Goal: Task Accomplishment & Management: Use online tool/utility

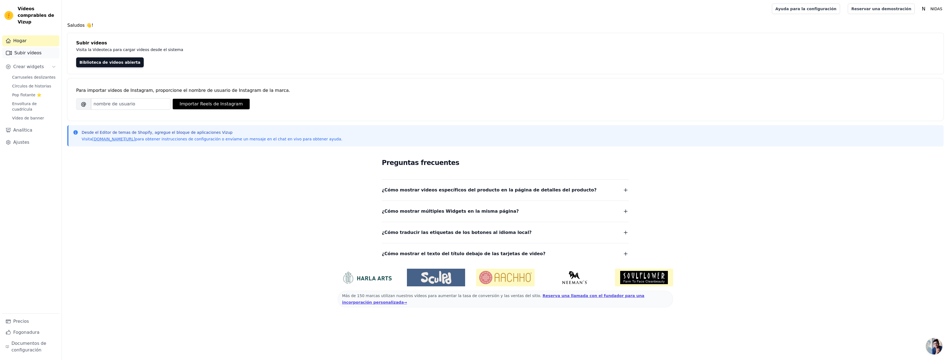
click at [44, 47] on link "Subir vídeos" at bounding box center [30, 52] width 57 height 11
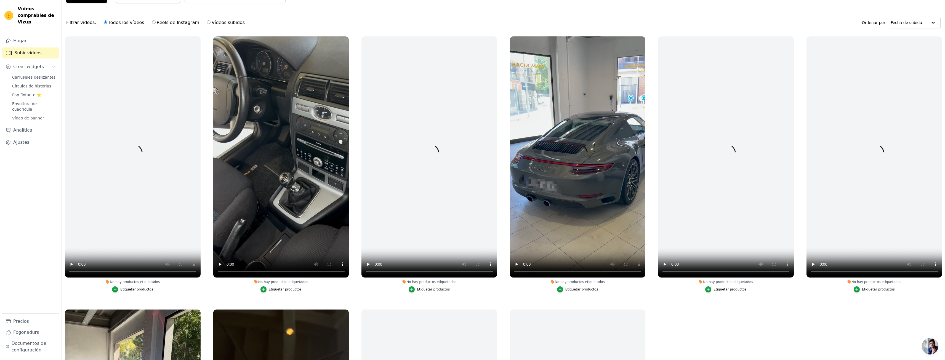
scroll to position [28, 0]
click at [164, 24] on font "Reels de Instagram" at bounding box center [178, 22] width 43 height 5
click at [156, 24] on input "Reels de Instagram" at bounding box center [154, 22] width 4 height 4
radio input "true"
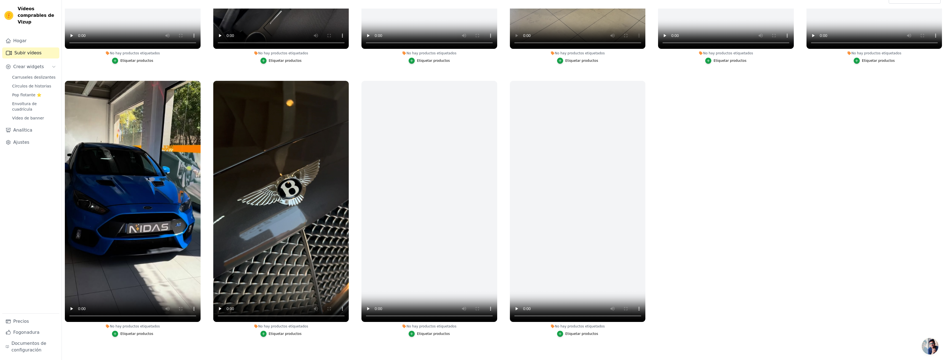
scroll to position [56, 0]
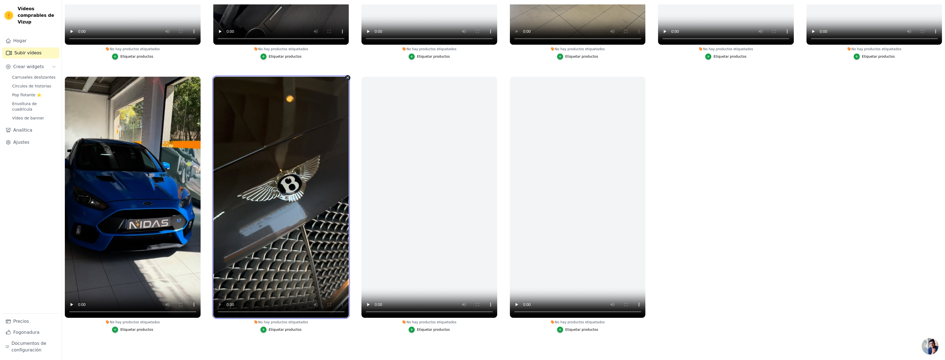
click at [292, 164] on video at bounding box center [281, 197] width 136 height 241
click at [282, 329] on button "Etiquetar productos" at bounding box center [281, 330] width 41 height 6
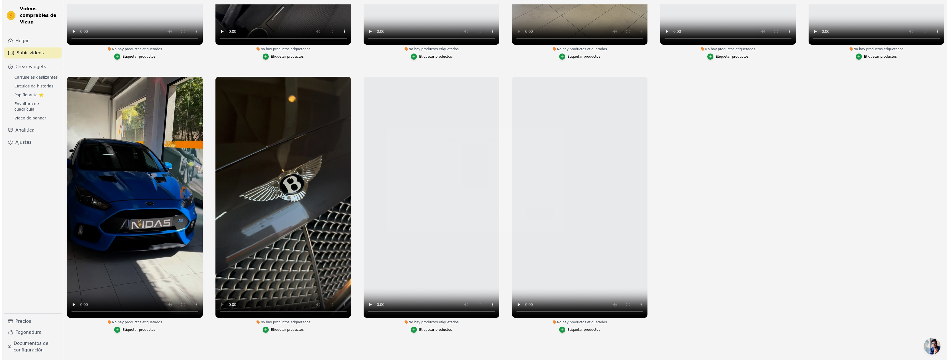
scroll to position [0, 0]
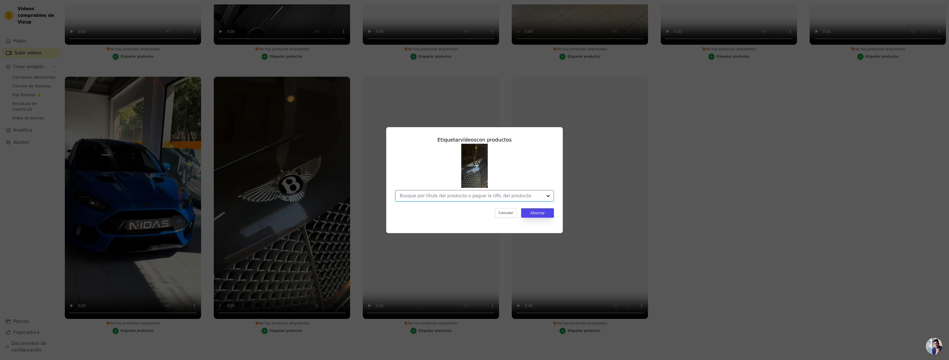
click at [455, 198] on input "No hay productos etiquetados Etiquetar vídeos con productos Option undefined, s…" at bounding box center [471, 195] width 143 height 5
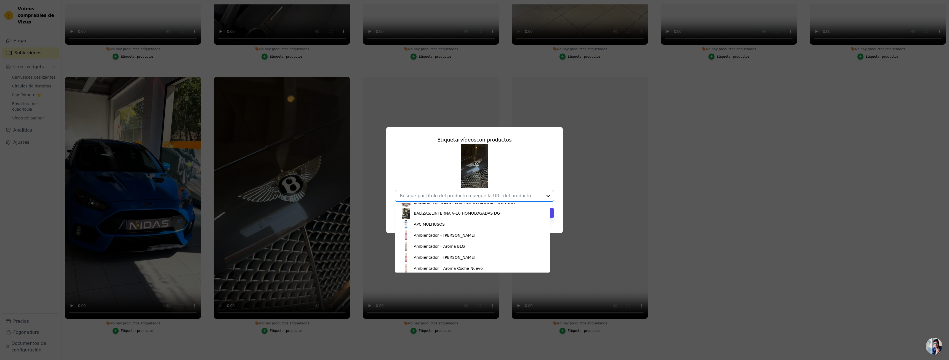
scroll to position [240, 0]
click at [431, 225] on font "APC MULTIUSOS" at bounding box center [429, 223] width 31 height 4
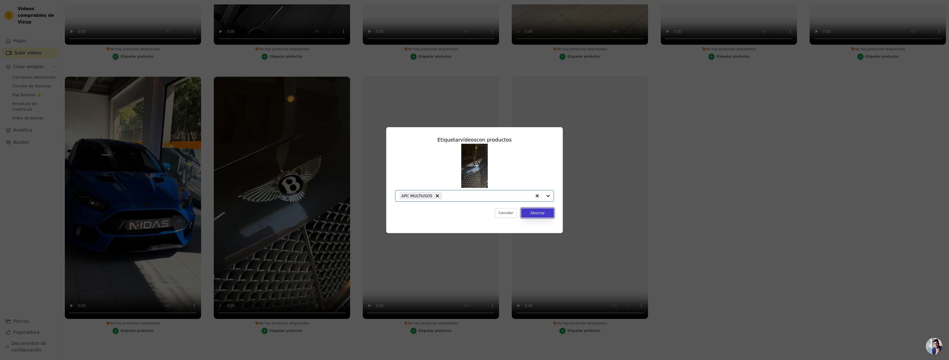
click at [544, 212] on font "Ahorrar" at bounding box center [537, 213] width 15 height 4
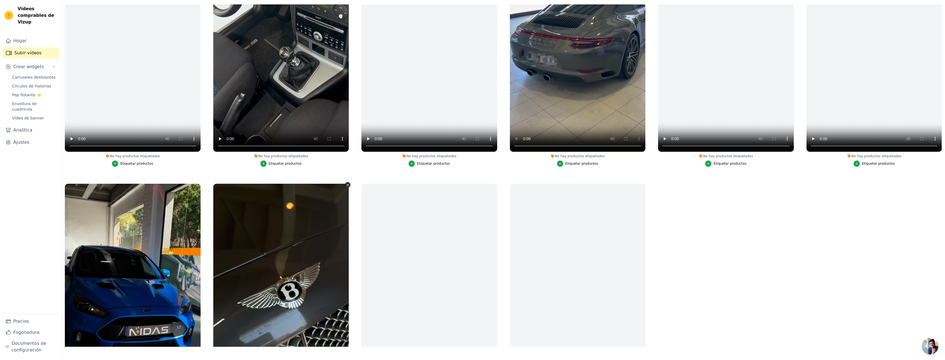
scroll to position [1674, 0]
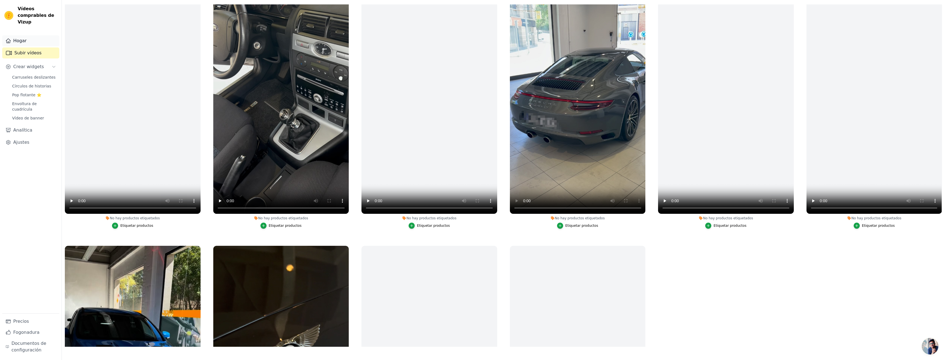
click at [28, 36] on link "Hogar" at bounding box center [30, 40] width 57 height 11
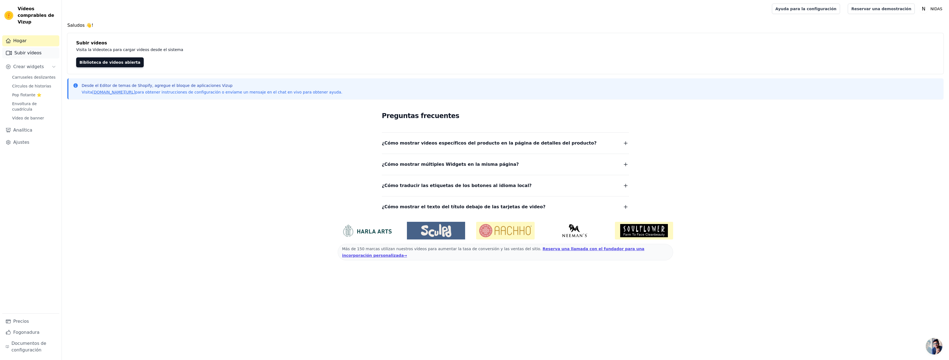
click at [31, 47] on link "Subir vídeos" at bounding box center [30, 52] width 57 height 11
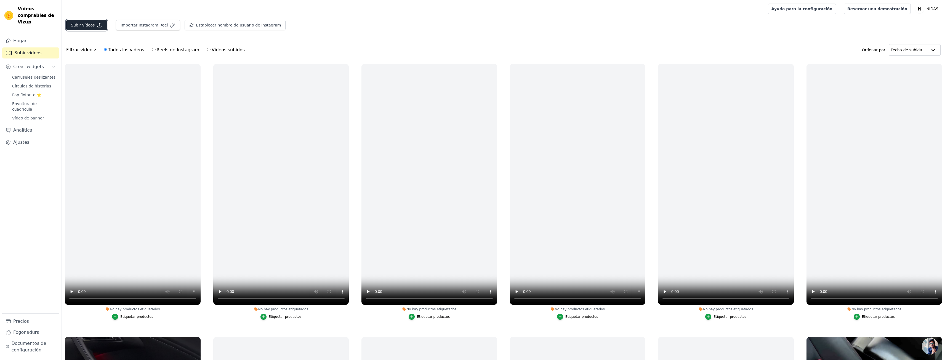
click at [87, 27] on font "Subir vídeos" at bounding box center [83, 25] width 24 height 4
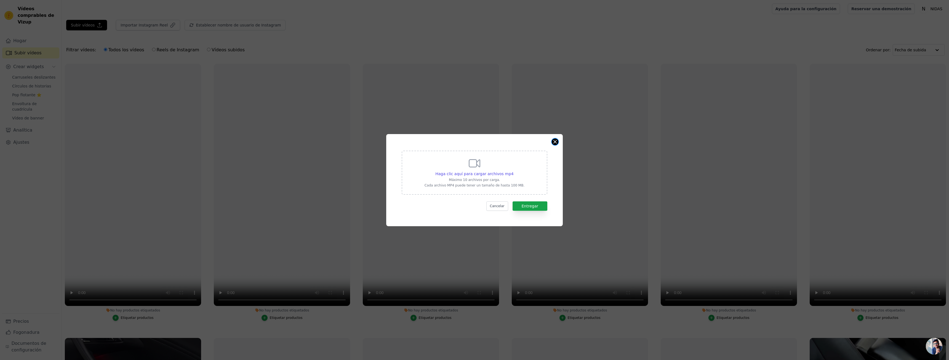
click at [553, 144] on button "Cerrar modal" at bounding box center [555, 142] width 7 height 7
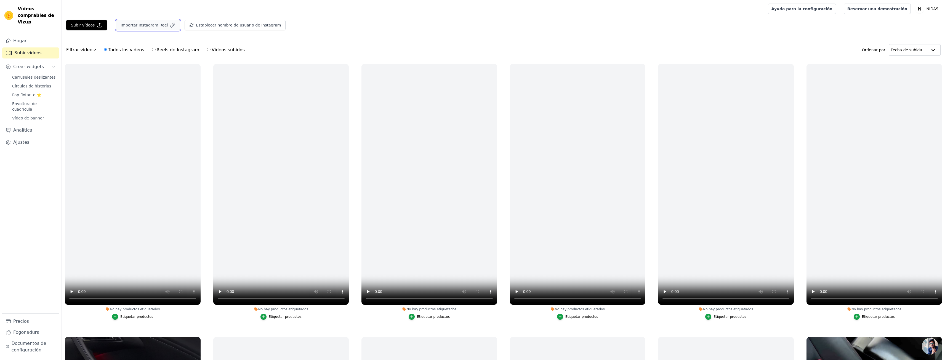
click at [141, 29] on button "Importar Instagram Reel" at bounding box center [148, 25] width 64 height 10
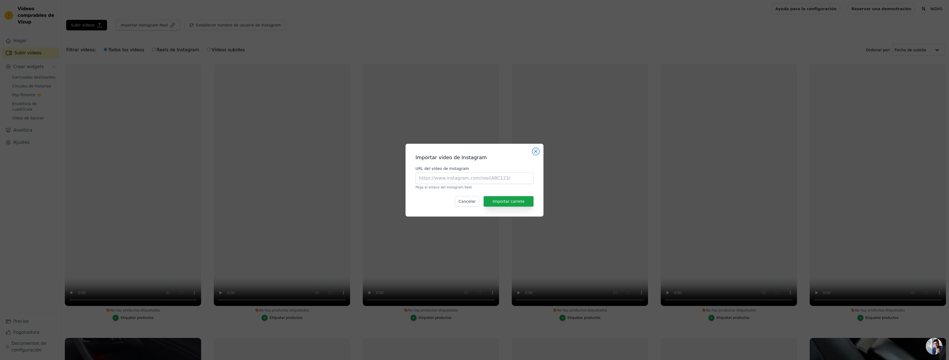
click at [538, 153] on button "Cerrar modal" at bounding box center [536, 151] width 7 height 7
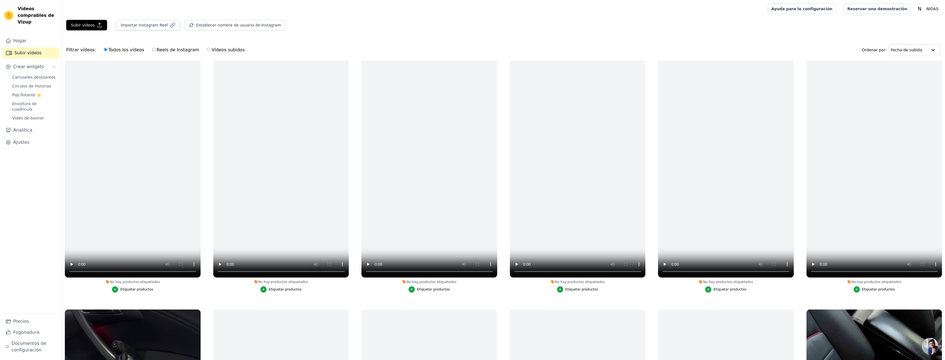
scroll to position [28, 0]
drag, startPoint x: 130, startPoint y: 139, endPoint x: 166, endPoint y: 22, distance: 122.1
click at [158, 16] on div "Abrir barra lateral Ayuda para la configuración Reservar una demostración Abrir…" at bounding box center [472, 208] width 945 height 416
click at [168, 48] on font "Reels de Instagram" at bounding box center [178, 49] width 43 height 5
click at [156, 48] on input "Reels de Instagram" at bounding box center [154, 50] width 4 height 4
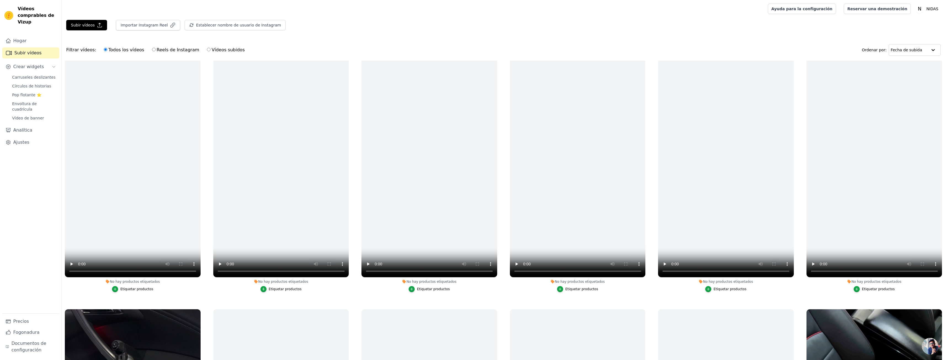
radio input "true"
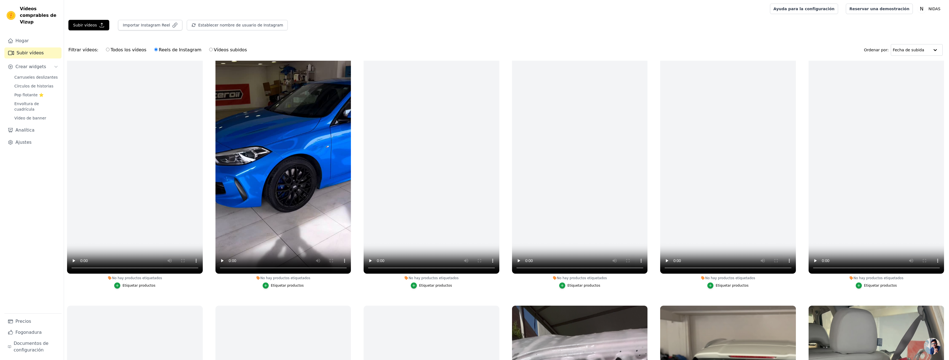
scroll to position [580, 0]
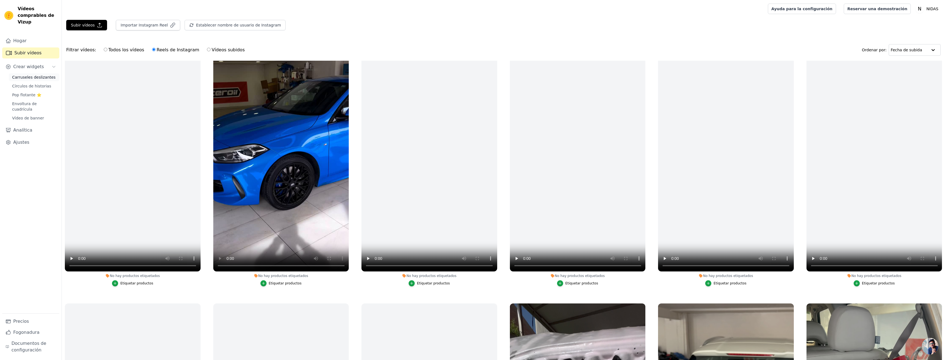
click at [23, 75] on font "Carruseles deslizantes" at bounding box center [33, 77] width 43 height 4
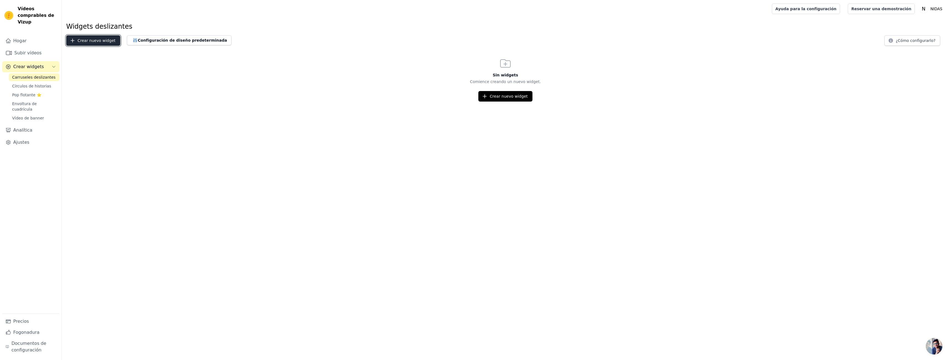
click at [91, 39] on font "Crear nuevo widget" at bounding box center [97, 40] width 38 height 4
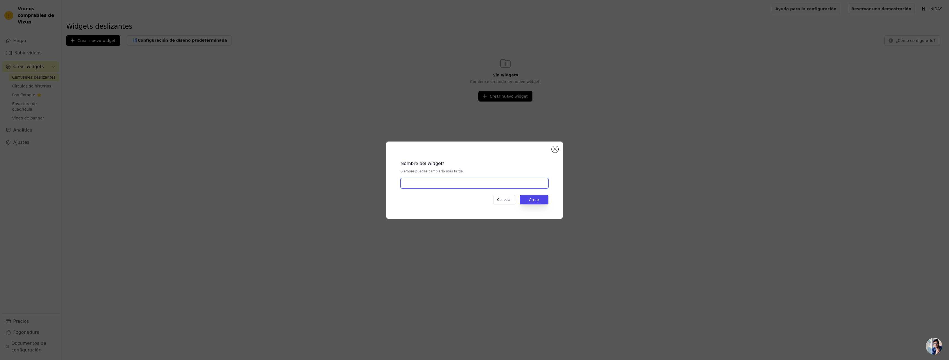
click at [447, 182] on input "text" at bounding box center [475, 183] width 148 height 10
type input "REELS NIDAS"
click at [546, 200] on button "Crear" at bounding box center [534, 199] width 29 height 9
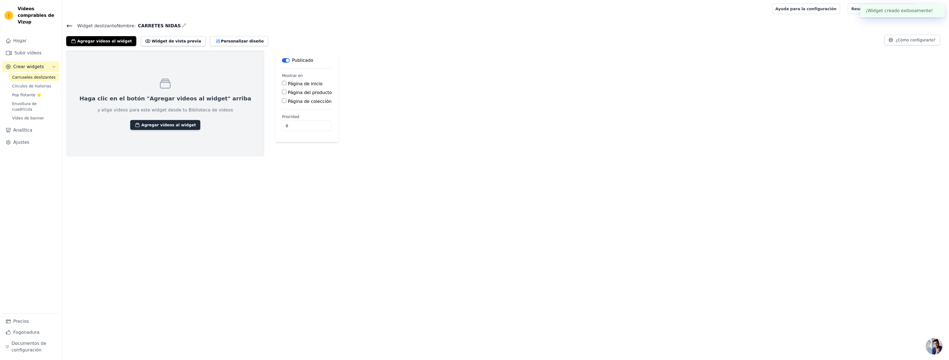
click at [146, 124] on font "Agregar vídeos al widget" at bounding box center [168, 125] width 55 height 4
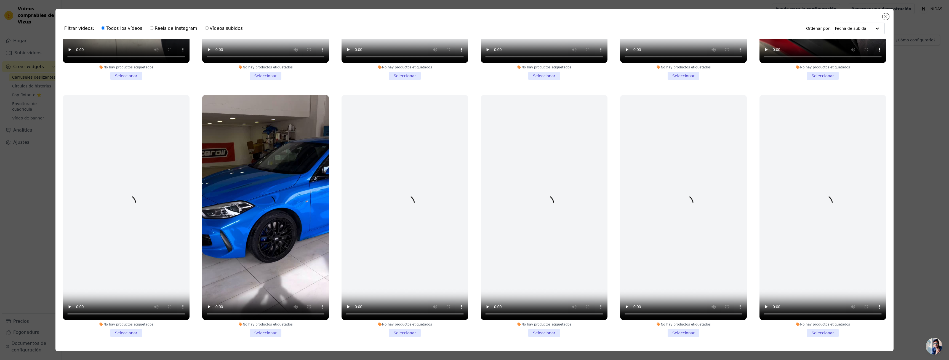
scroll to position [497, 0]
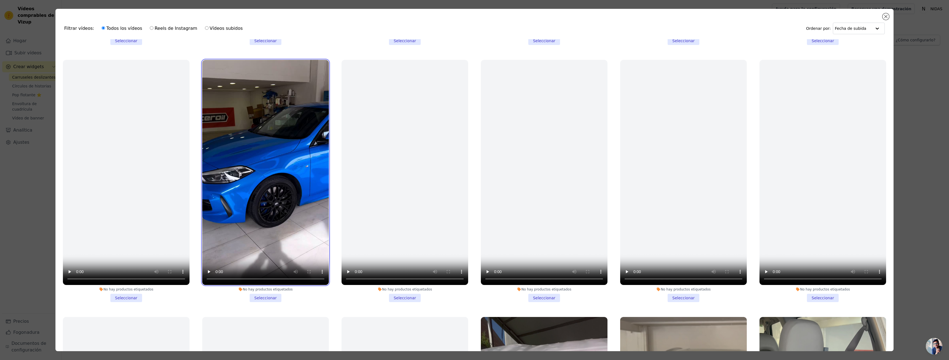
click at [273, 197] on video at bounding box center [265, 172] width 127 height 225
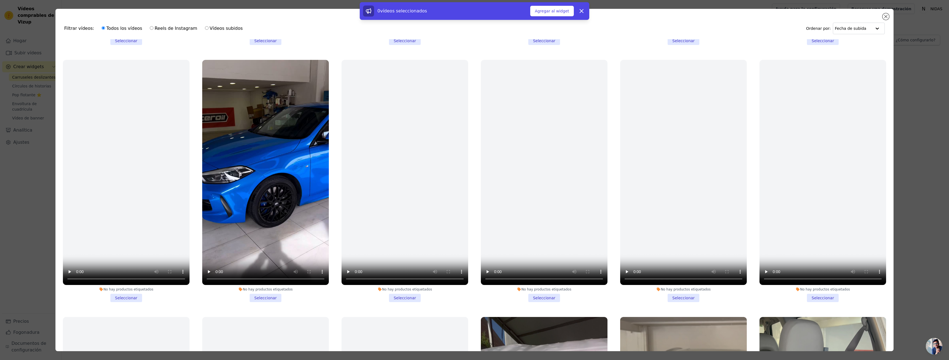
click at [274, 293] on li "No hay productos etiquetados Seleccionar" at bounding box center [265, 181] width 127 height 242
click at [0, 0] on input "No hay productos etiquetados Seleccionar" at bounding box center [0, 0] width 0 height 0
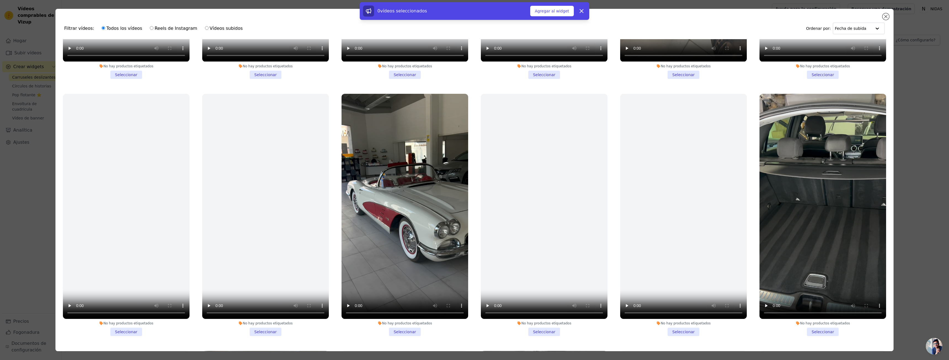
scroll to position [1297, 0]
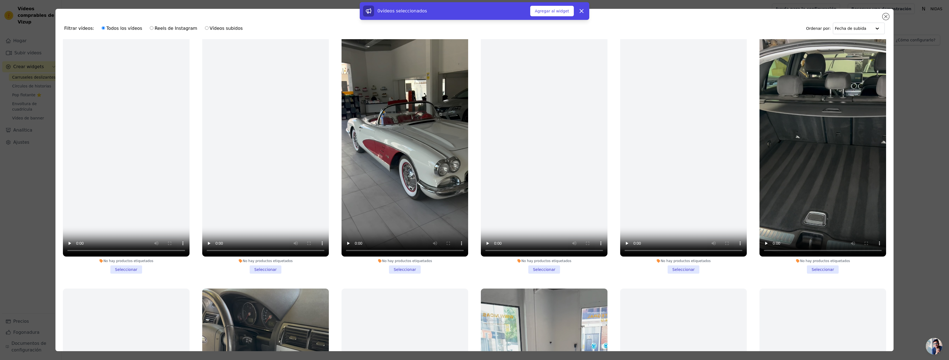
click at [411, 260] on li "No hay productos etiquetados Seleccionar" at bounding box center [405, 152] width 127 height 242
click at [0, 0] on input "No hay productos etiquetados Seleccionar" at bounding box center [0, 0] width 0 height 0
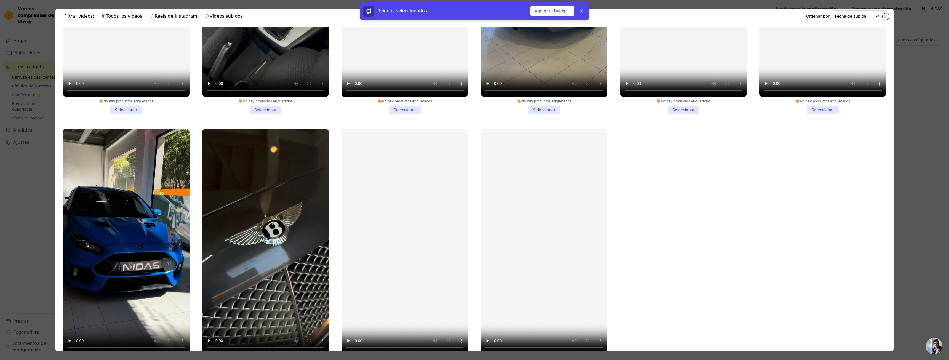
scroll to position [28, 0]
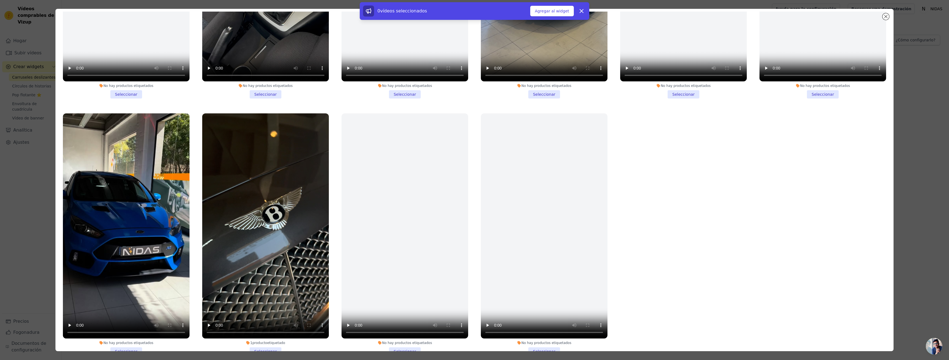
drag, startPoint x: 261, startPoint y: 338, endPoint x: 254, endPoint y: 338, distance: 6.1
click at [261, 339] on li "1 producto etiquetado Seleccionar" at bounding box center [265, 234] width 127 height 242
click at [0, 0] on input "1 producto etiquetado Seleccionar" at bounding box center [0, 0] width 0 height 0
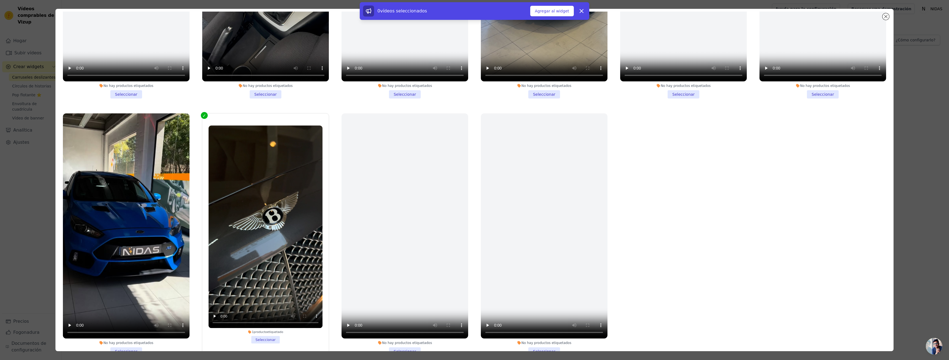
click at [131, 334] on li "No hay productos etiquetados Seleccionar" at bounding box center [126, 234] width 127 height 242
click at [0, 0] on input "No hay productos etiquetados Seleccionar" at bounding box center [0, 0] width 0 height 0
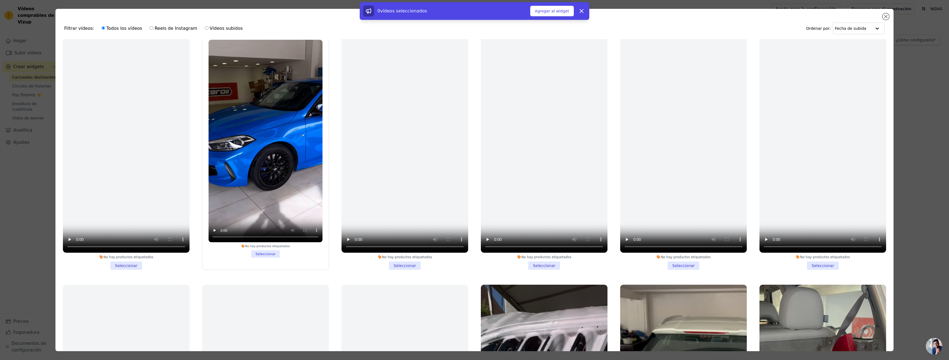
scroll to position [552, 0]
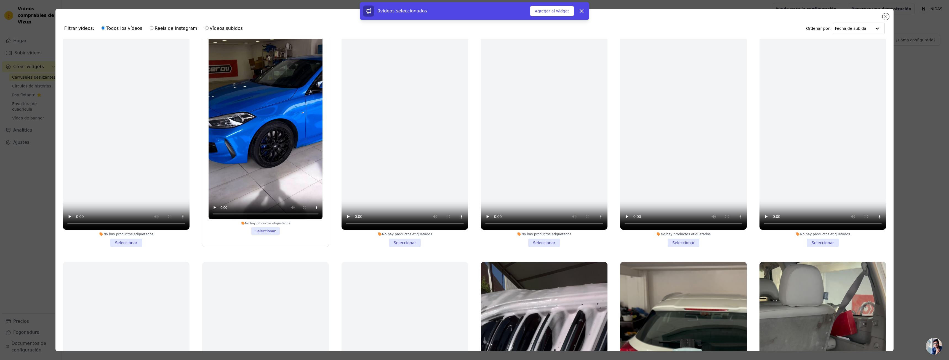
click at [262, 225] on li "No hay productos etiquetados Seleccionar" at bounding box center [266, 126] width 114 height 218
click at [0, 0] on input "No hay productos etiquetados Seleccionar" at bounding box center [0, 0] width 0 height 0
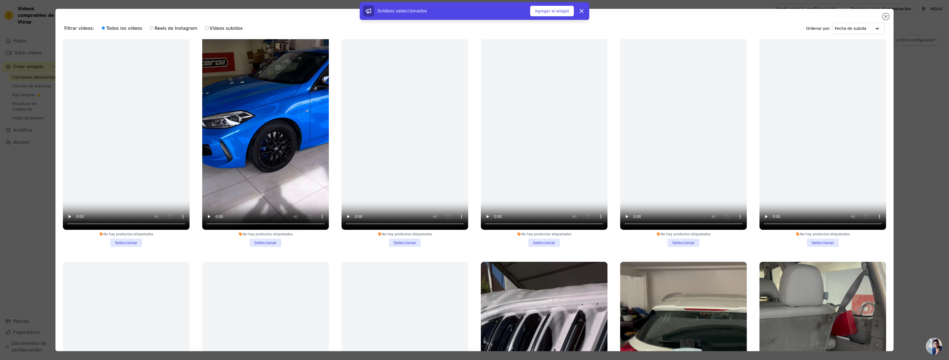
click at [265, 232] on li "No hay productos etiquetados Seleccionar" at bounding box center [265, 126] width 127 height 242
click at [0, 0] on input "No hay productos etiquetados Seleccionar" at bounding box center [0, 0] width 0 height 0
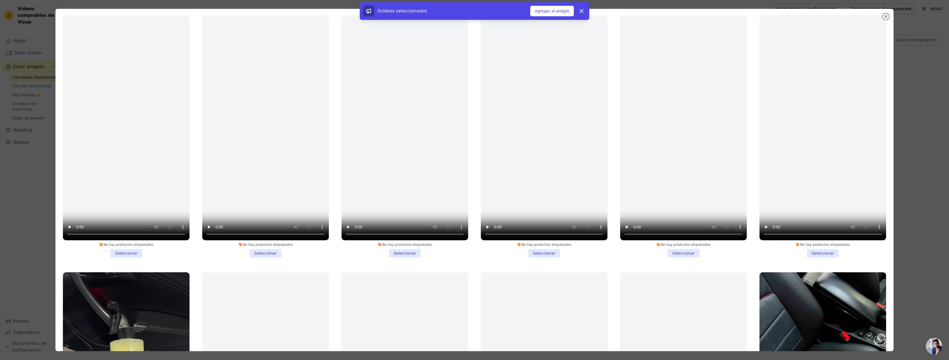
scroll to position [0, 0]
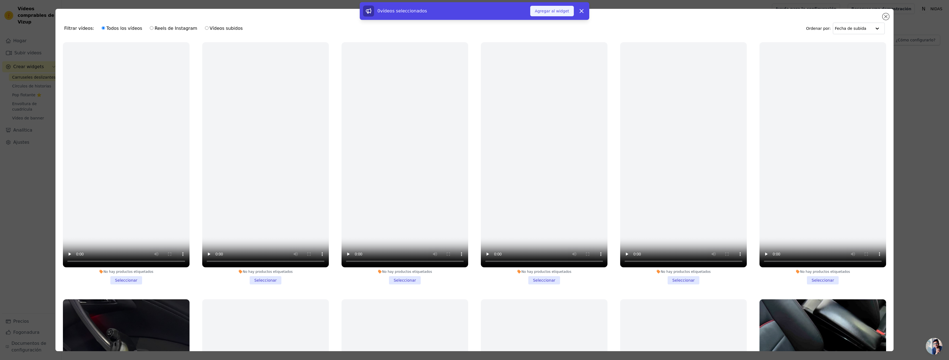
click at [562, 12] on font "Agregar al widget" at bounding box center [552, 11] width 34 height 4
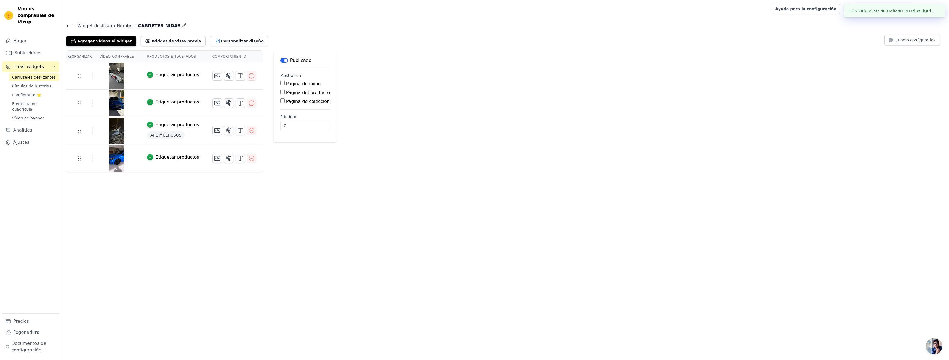
click at [149, 77] on button "Etiquetar productos" at bounding box center [173, 74] width 52 height 7
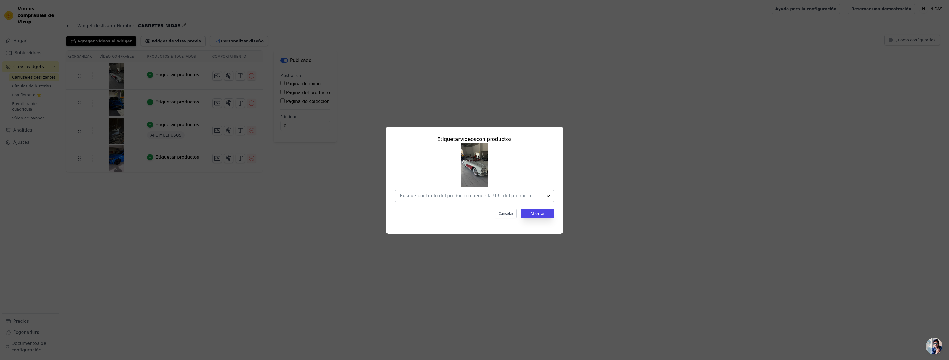
click at [494, 197] on input "text" at bounding box center [471, 196] width 143 height 7
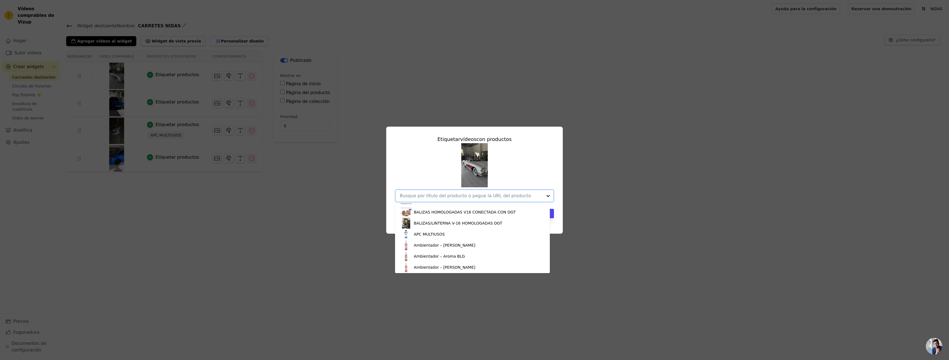
scroll to position [241, 0]
click at [444, 222] on div "APC MULTIUSOS" at bounding box center [473, 221] width 144 height 11
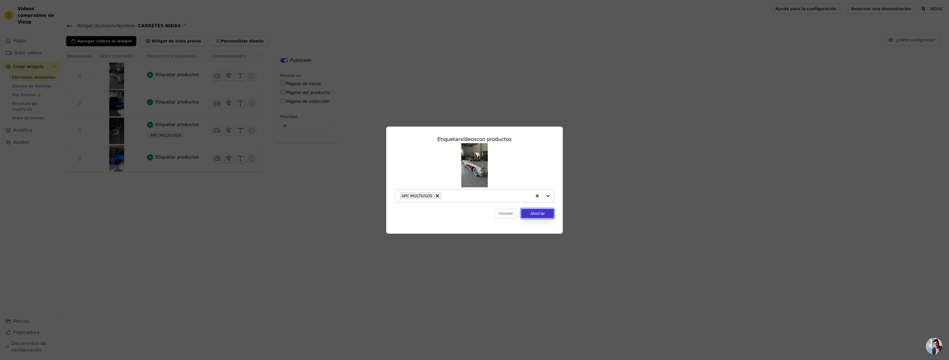
click at [543, 210] on button "Ahorrar" at bounding box center [537, 213] width 33 height 9
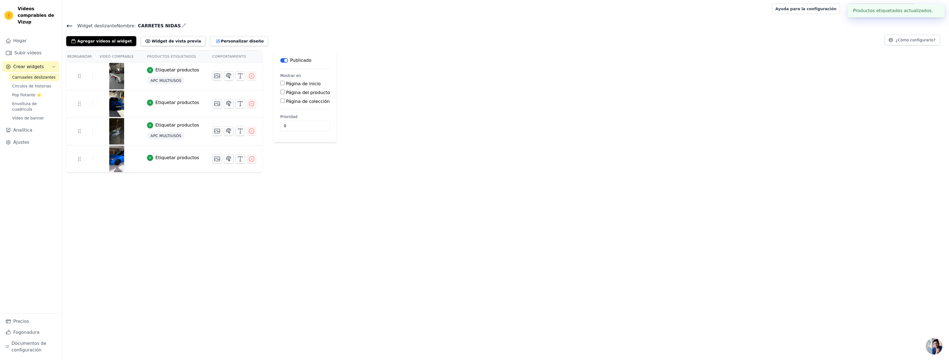
click at [161, 105] on font "Etiquetar productos" at bounding box center [177, 102] width 44 height 5
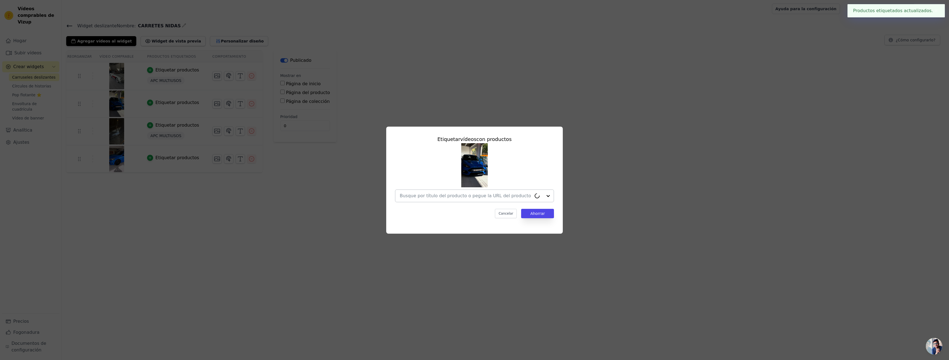
click at [487, 197] on input "text" at bounding box center [466, 196] width 132 height 7
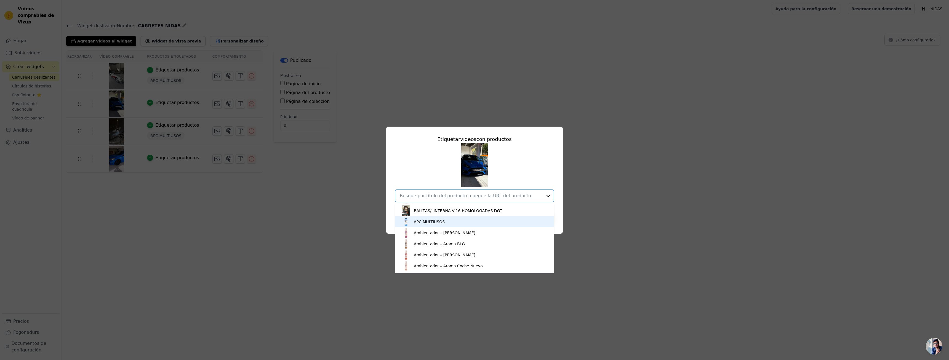
click at [445, 225] on div "APC MULTIUSOS" at bounding box center [475, 221] width 148 height 11
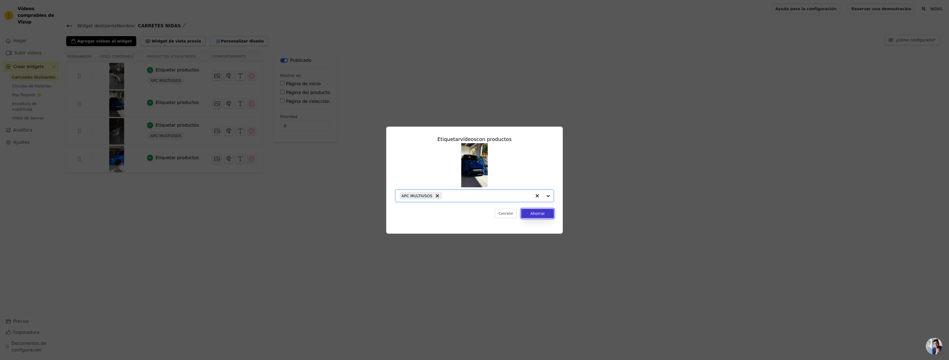
click at [541, 216] on button "Ahorrar" at bounding box center [537, 213] width 33 height 9
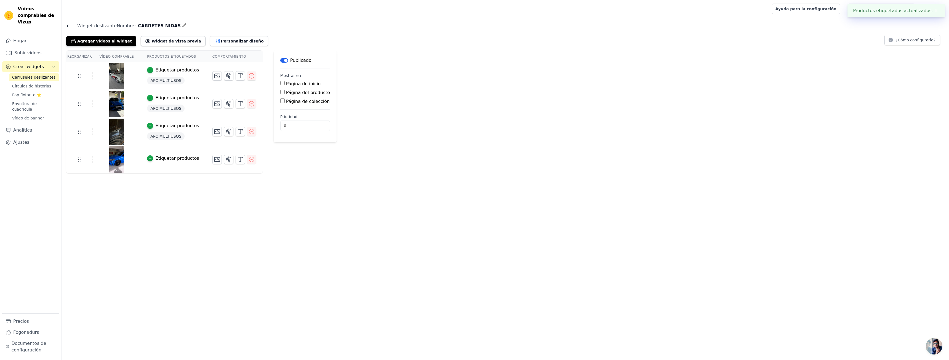
click at [168, 161] on font "Etiquetar productos" at bounding box center [177, 158] width 44 height 5
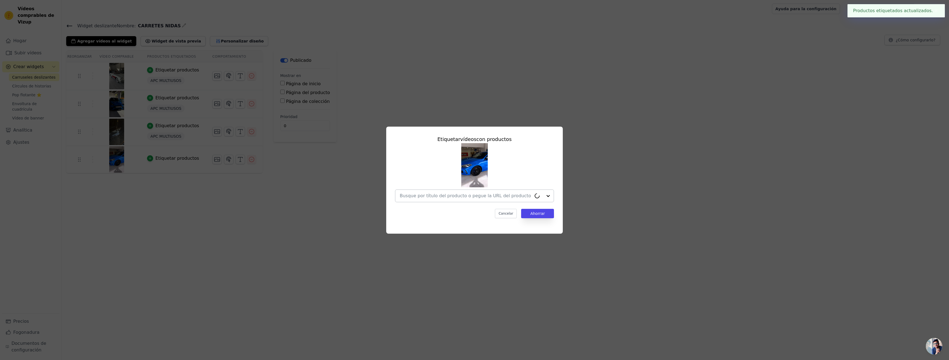
click at [512, 190] on div at bounding box center [474, 196] width 159 height 13
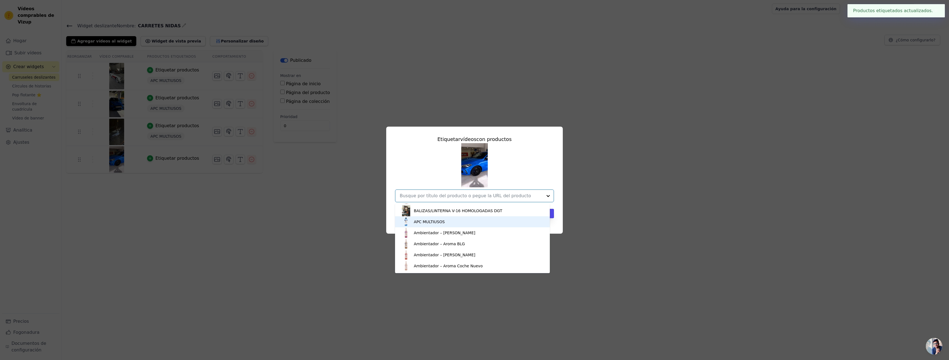
click at [461, 224] on div "APC MULTIUSOS" at bounding box center [473, 221] width 144 height 11
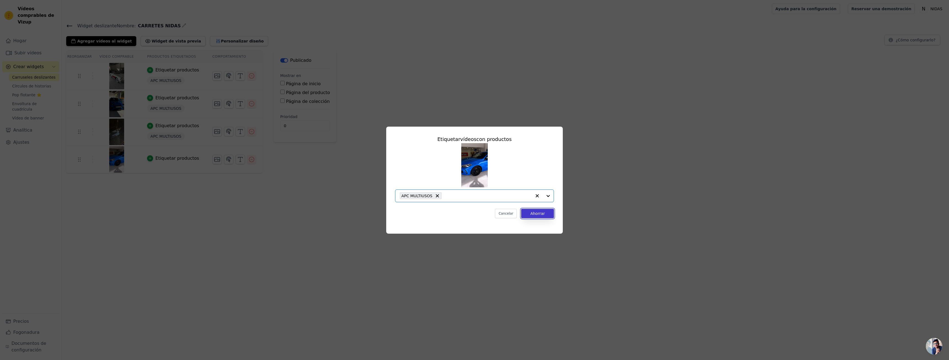
click at [543, 218] on button "Ahorrar" at bounding box center [537, 213] width 33 height 9
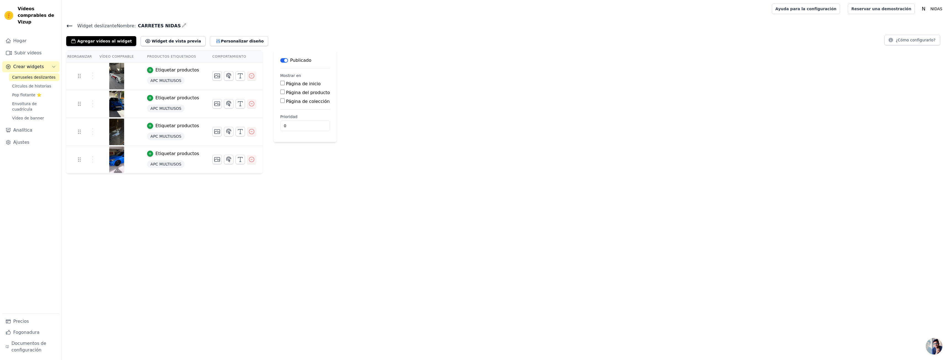
click at [280, 84] on input "Página de inicio" at bounding box center [282, 83] width 4 height 4
checkbox input "true"
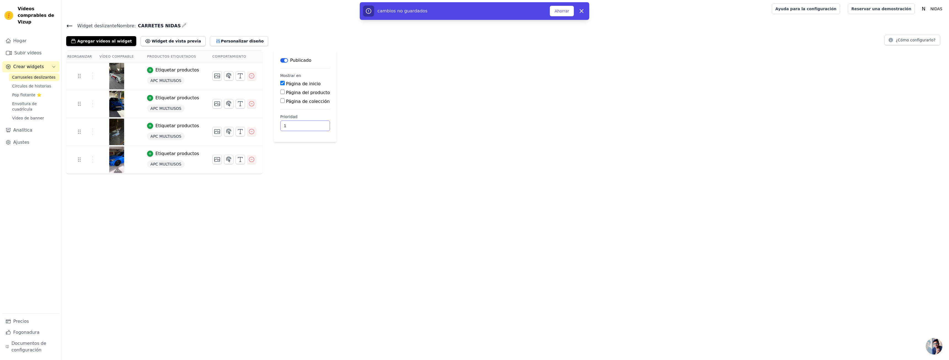
click at [302, 124] on input "1" at bounding box center [305, 126] width 50 height 10
type input "0"
click at [303, 127] on input "0" at bounding box center [305, 126] width 50 height 10
click at [168, 43] on font "Widget de vista previa" at bounding box center [176, 41] width 49 height 4
click at [561, 11] on font "Ahorrar" at bounding box center [562, 11] width 15 height 4
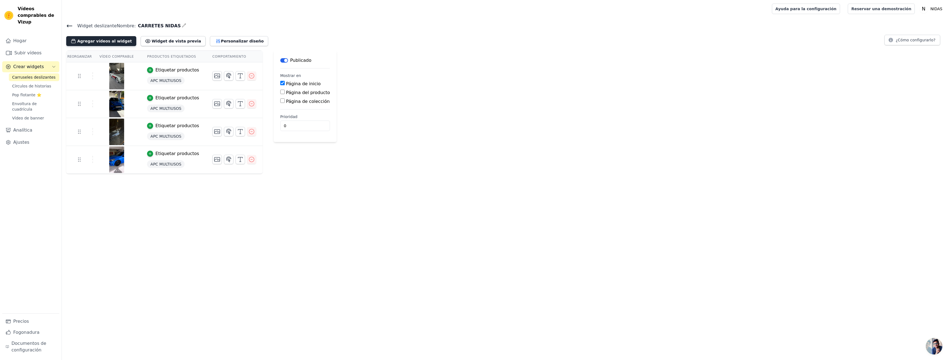
click at [107, 45] on button "Agregar vídeos al widget" at bounding box center [101, 41] width 70 height 10
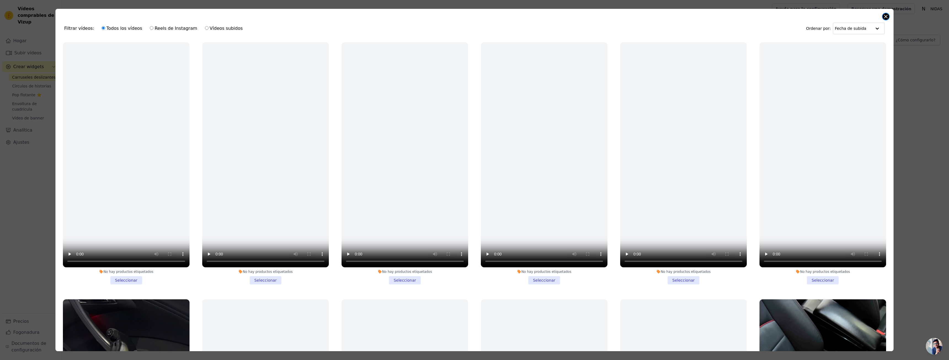
click at [884, 17] on button "Cerrar modal" at bounding box center [886, 16] width 7 height 7
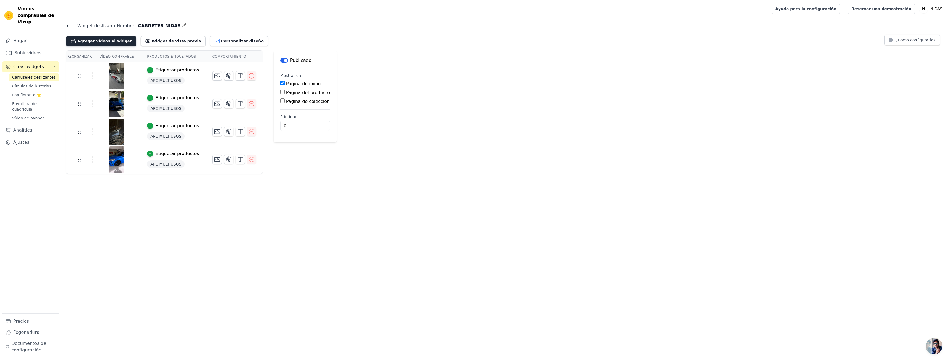
click at [114, 40] on font "Agregar vídeos al widget" at bounding box center [104, 41] width 55 height 4
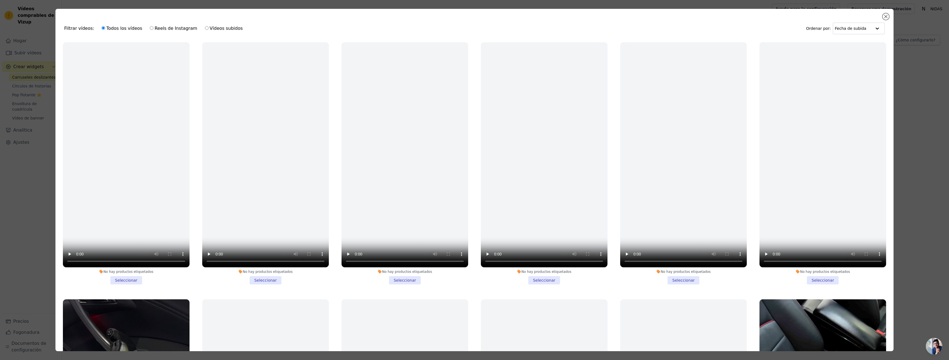
click at [890, 15] on div "Filtrar vídeos: Todos los vídeos Reels de Instagram Vídeos subidos Ordenar por:…" at bounding box center [474, 180] width 838 height 342
click at [885, 16] on button "Cerrar modal" at bounding box center [886, 16] width 7 height 7
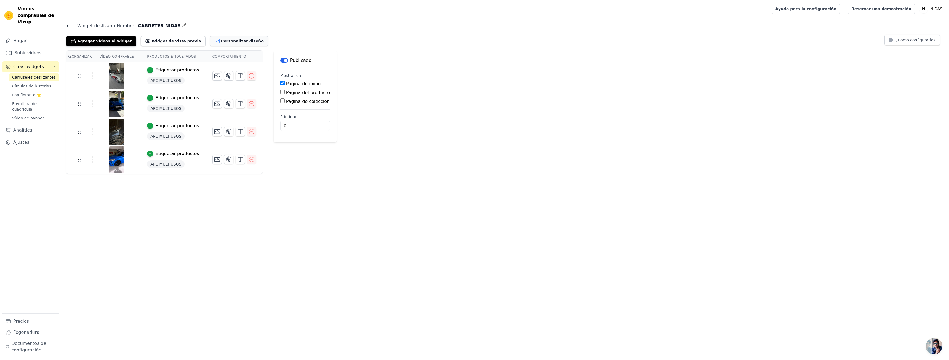
click at [236, 41] on button "Personalizar diseño" at bounding box center [239, 41] width 58 height 10
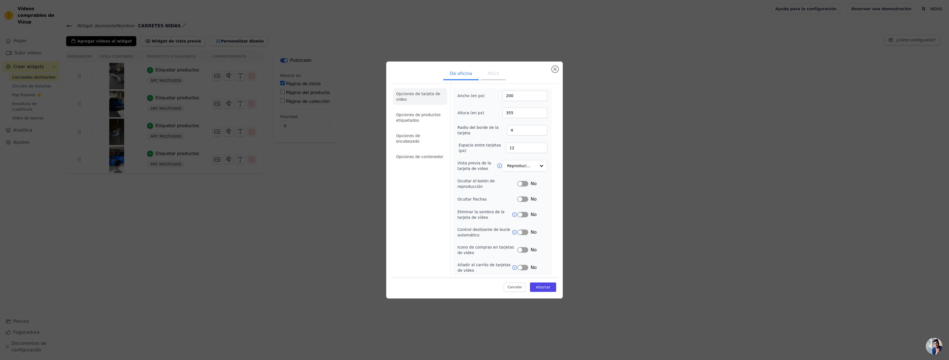
click at [491, 76] on font "Móvil" at bounding box center [494, 73] width 12 height 5
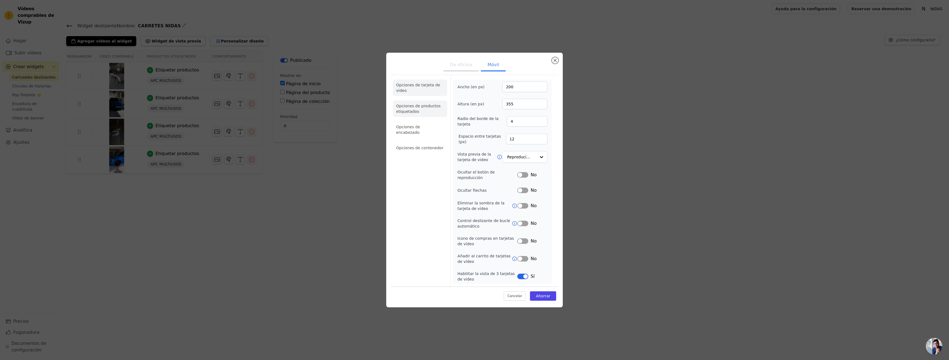
click at [426, 115] on li "Opciones de productos etiquetados" at bounding box center [420, 108] width 54 height 17
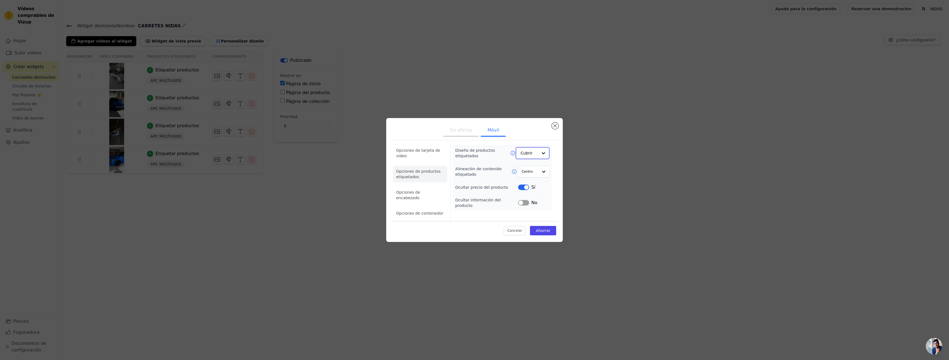
click at [536, 158] on input "Diseño de productos etiquetados" at bounding box center [529, 153] width 17 height 11
click at [526, 195] on div "Minimalist" at bounding box center [533, 190] width 35 height 12
click at [420, 195] on font "Opciones de encabezado" at bounding box center [408, 195] width 24 height 10
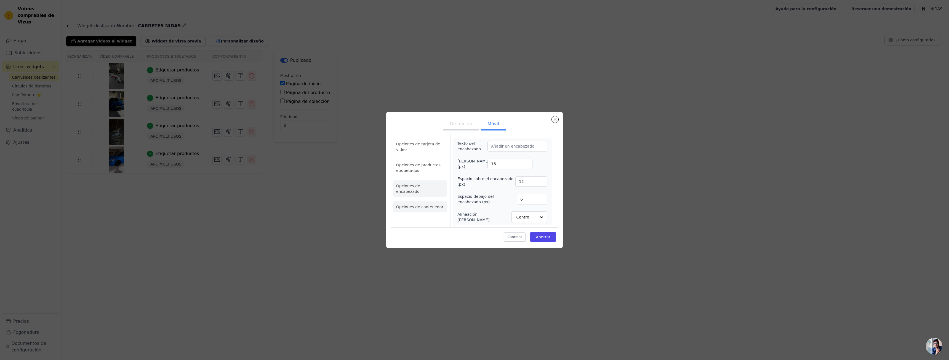
click at [420, 205] on font "Opciones de contenedor" at bounding box center [419, 207] width 47 height 4
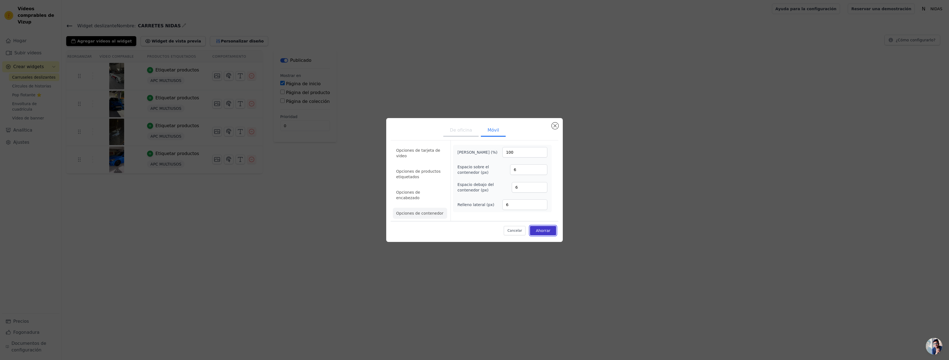
click at [543, 229] on font "Ahorrar" at bounding box center [543, 231] width 15 height 4
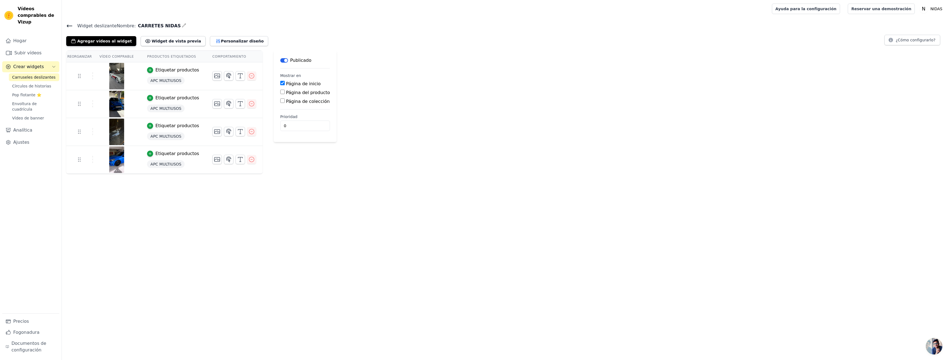
click at [68, 22] on main "Widget deslizante Nombre: CARRETES NIDAS Agregar vídeos al widget Widget de vis…" at bounding box center [506, 96] width 888 height 156
click at [71, 25] on icon at bounding box center [69, 26] width 7 height 7
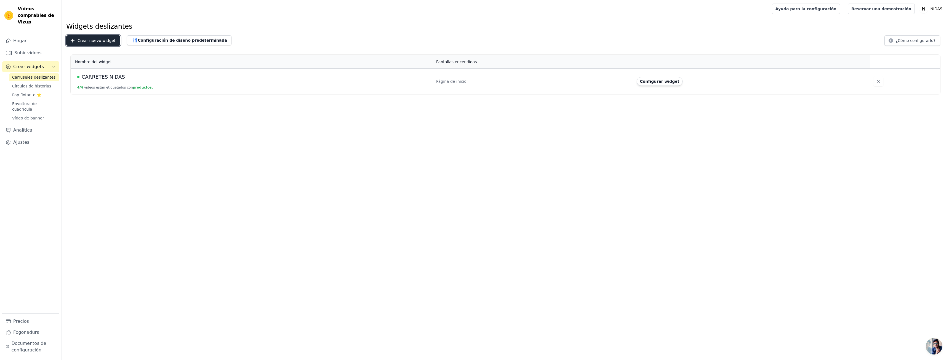
click at [90, 40] on font "Crear nuevo widget" at bounding box center [97, 40] width 38 height 4
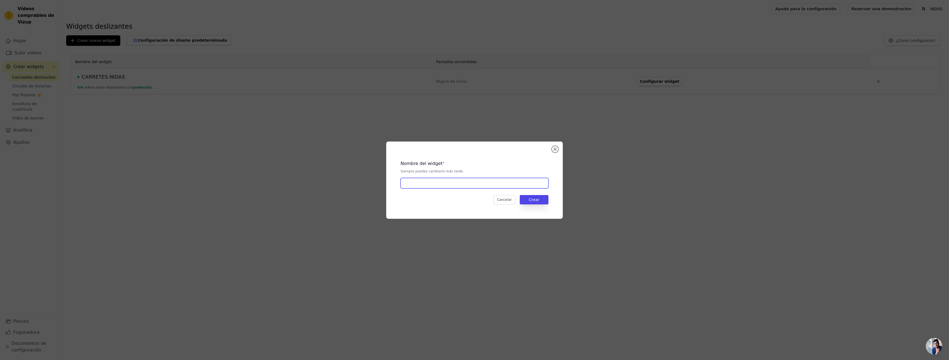
click at [416, 180] on input "text" at bounding box center [475, 183] width 148 height 10
type input "PRODUCTS NIDAS"
click at [530, 200] on button "Crear" at bounding box center [534, 199] width 29 height 9
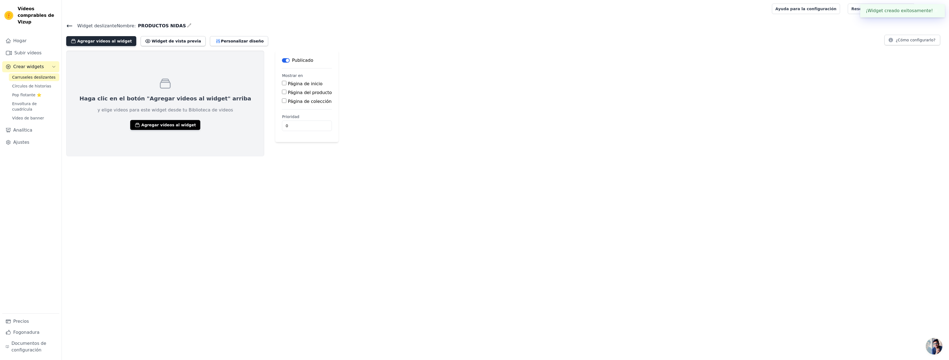
click at [110, 42] on font "Agregar vídeos al widget" at bounding box center [104, 41] width 55 height 4
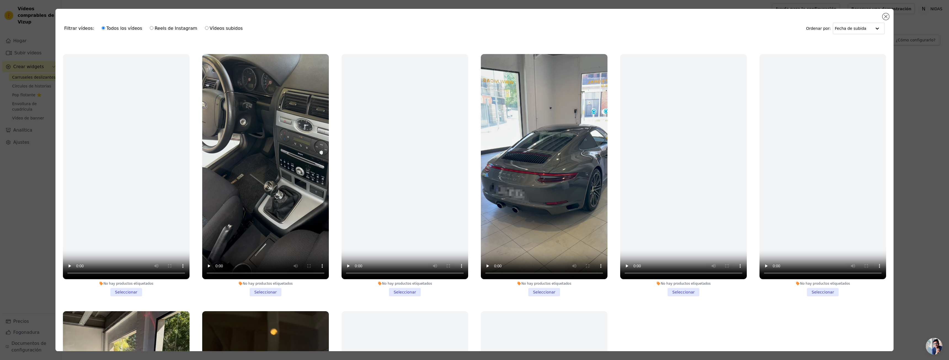
scroll to position [1545, 0]
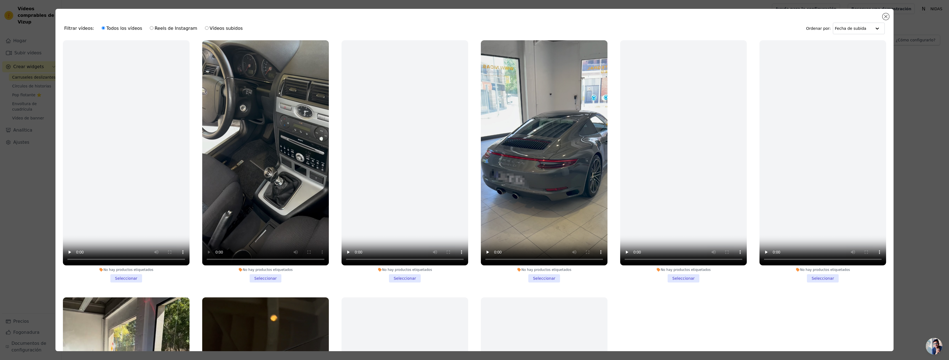
click at [257, 263] on li "No hay productos etiquetados Seleccionar" at bounding box center [265, 161] width 127 height 242
click at [0, 0] on input "No hay productos etiquetados Seleccionar" at bounding box center [0, 0] width 0 height 0
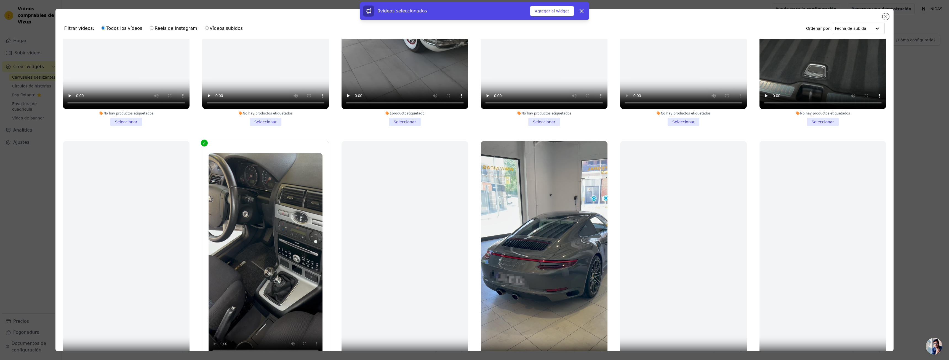
scroll to position [1380, 0]
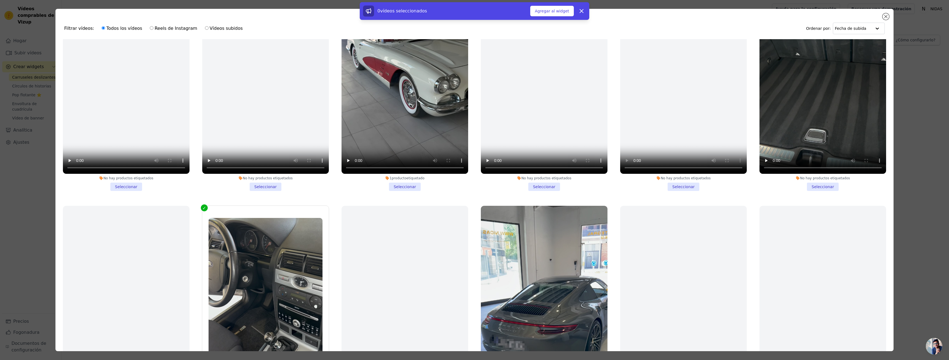
click at [808, 172] on li "No hay productos etiquetados Seleccionar" at bounding box center [823, 70] width 127 height 242
click at [0, 0] on input "No hay productos etiquetados Seleccionar" at bounding box center [0, 0] width 0 height 0
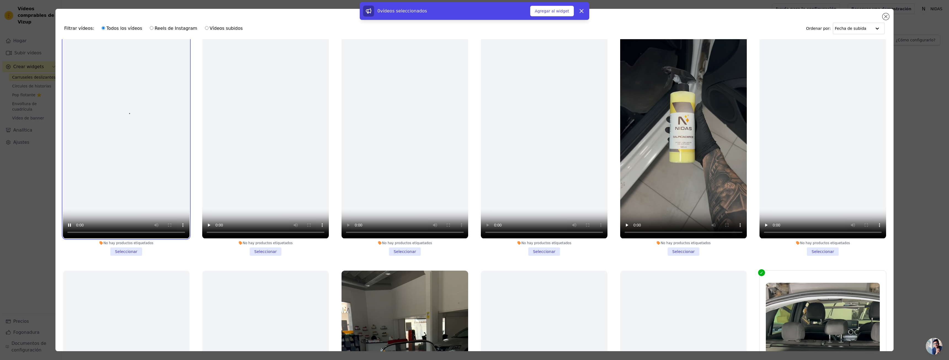
scroll to position [1049, 0]
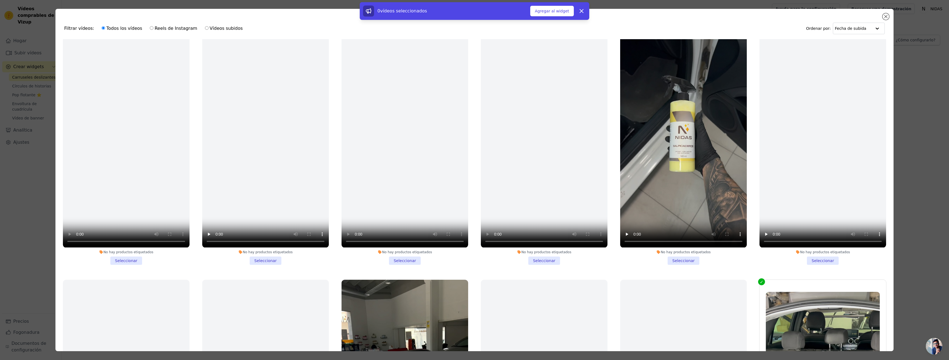
click at [122, 249] on li "No hay productos etiquetados Seleccionar" at bounding box center [126, 143] width 127 height 242
click at [0, 0] on input "No hay productos etiquetados Seleccionar" at bounding box center [0, 0] width 0 height 0
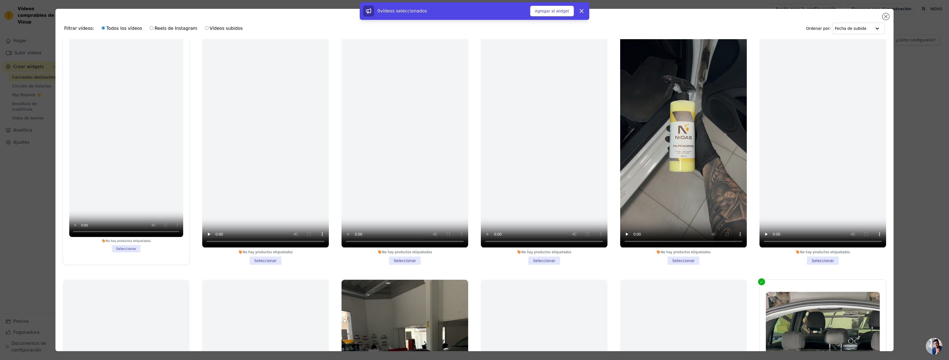
click at [120, 240] on li "No hay productos etiquetados Seleccionar" at bounding box center [126, 143] width 114 height 218
click at [0, 0] on input "No hay productos etiquetados Seleccionar" at bounding box center [0, 0] width 0 height 0
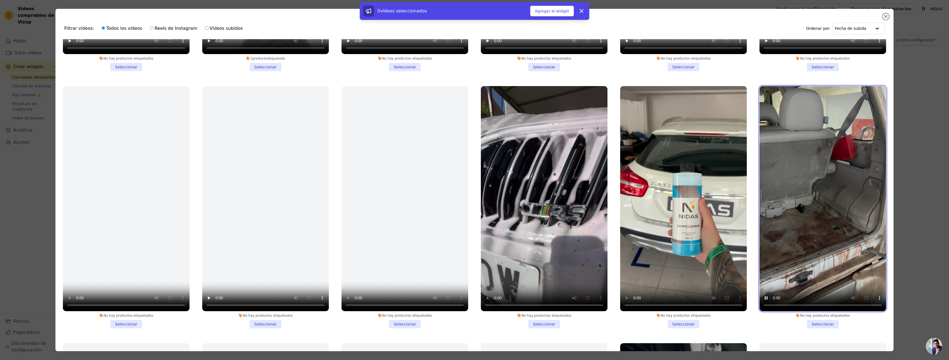
scroll to position [718, 0]
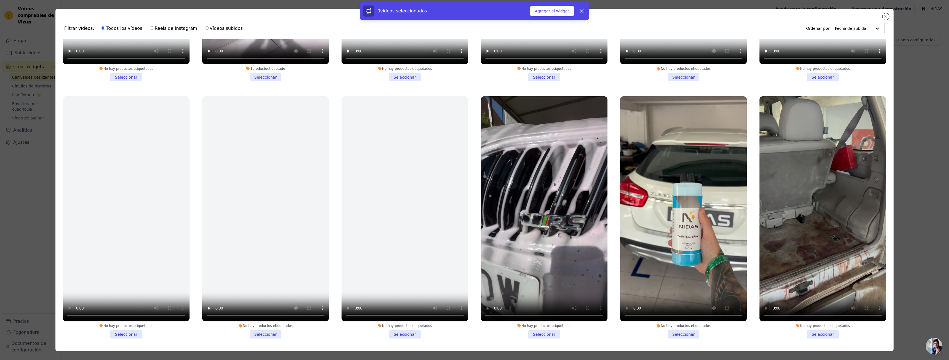
click at [826, 328] on li "No hay productos etiquetados Seleccionar" at bounding box center [823, 217] width 127 height 242
click at [0, 0] on input "No hay productos etiquetados Seleccionar" at bounding box center [0, 0] width 0 height 0
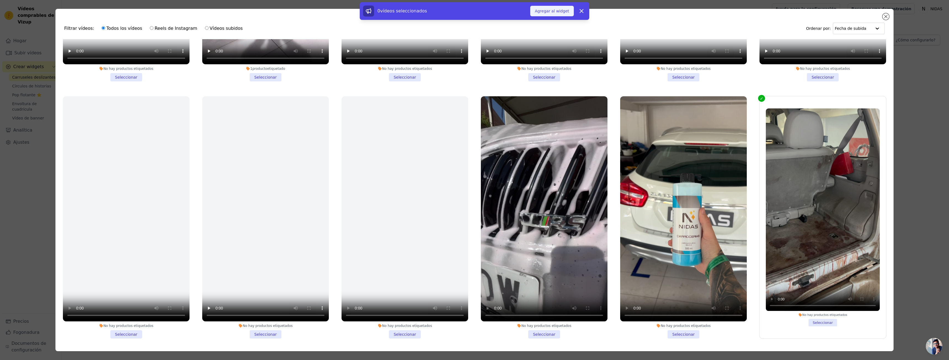
click at [551, 12] on font "Agregar al widget" at bounding box center [552, 11] width 34 height 4
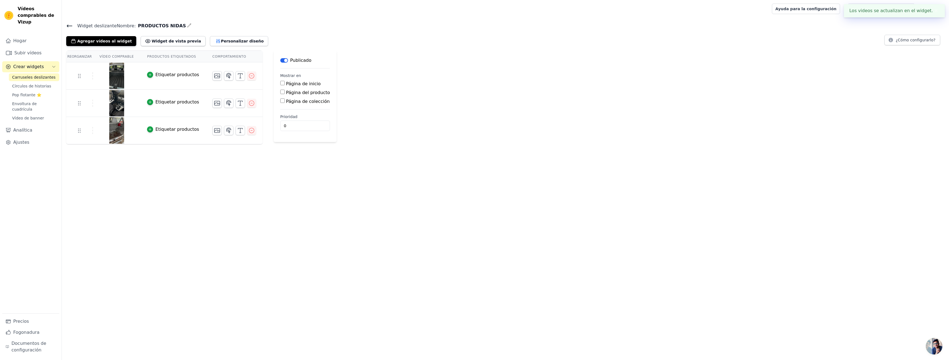
click at [280, 93] on input "Página del producto" at bounding box center [282, 92] width 4 height 4
checkbox input "true"
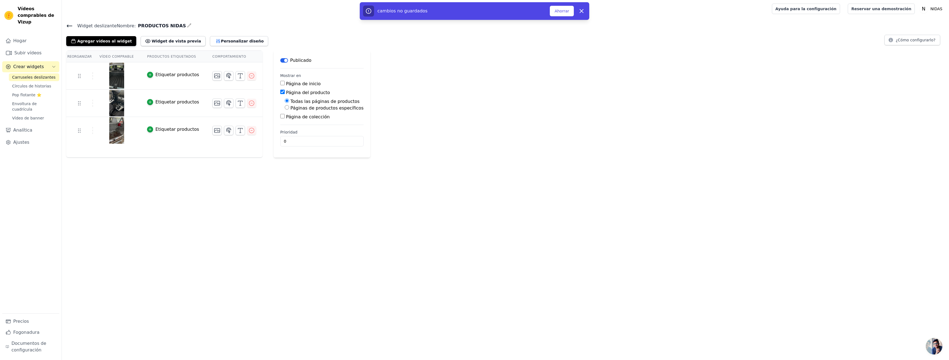
click at [291, 108] on font "Páginas de productos específicos" at bounding box center [327, 107] width 73 height 5
click at [285, 108] on input "Páginas de productos específicos" at bounding box center [287, 107] width 4 height 4
radio input "true"
click at [288, 118] on font "Seleccionar productos" at bounding box center [309, 120] width 43 height 4
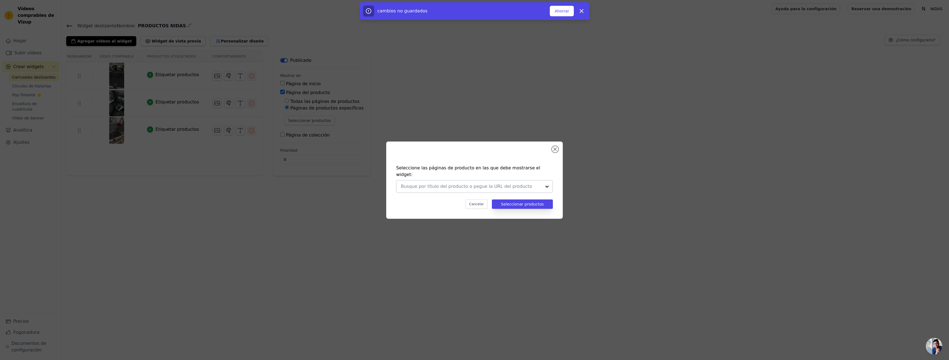
click at [451, 186] on input "text" at bounding box center [471, 186] width 141 height 7
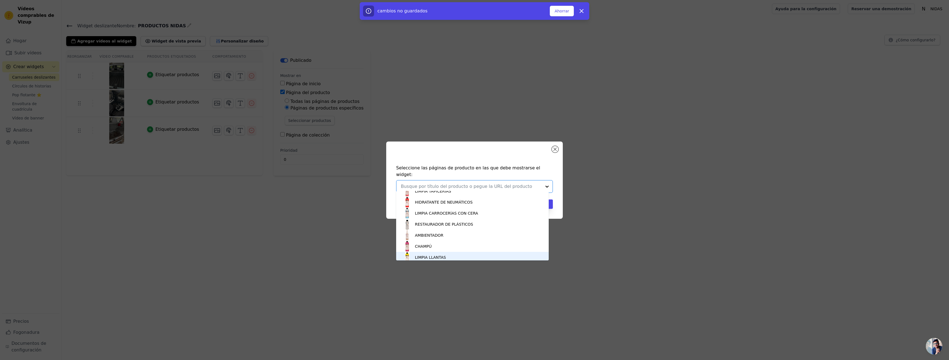
scroll to position [131, 0]
click at [450, 212] on div "LIMPIA TAPICERÍAS" at bounding box center [473, 209] width 142 height 11
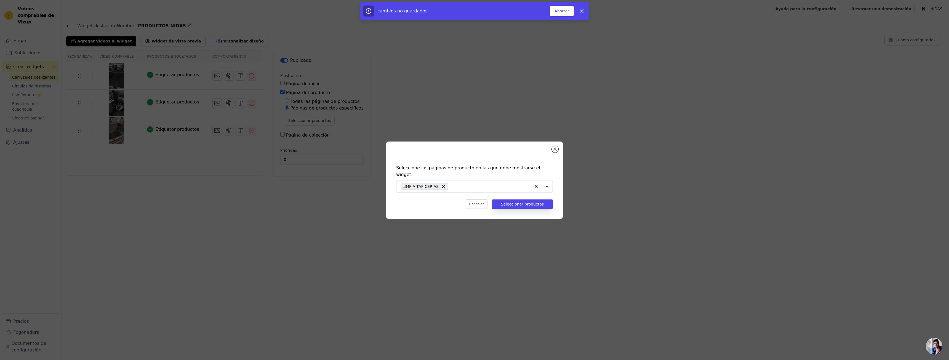
click at [547, 180] on div at bounding box center [542, 186] width 22 height 12
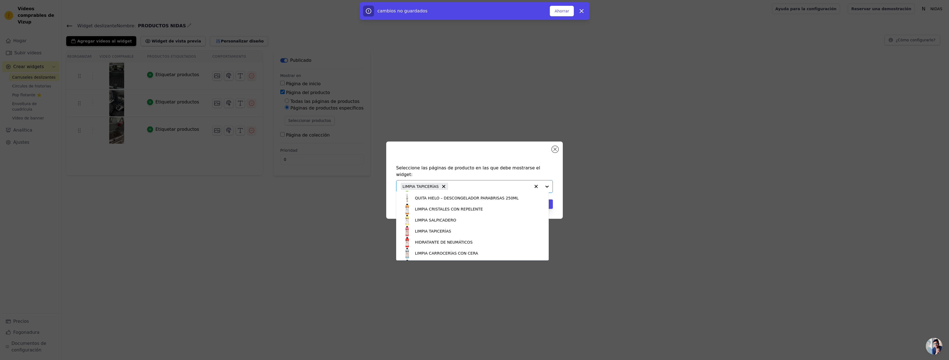
scroll to position [110, 0]
click at [448, 223] on div "LIMPIA SALPICADERO" at bounding box center [473, 218] width 142 height 11
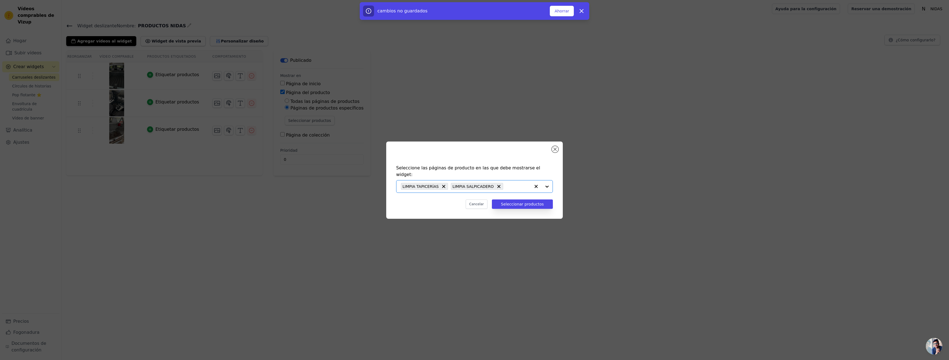
click at [546, 185] on div at bounding box center [542, 186] width 22 height 12
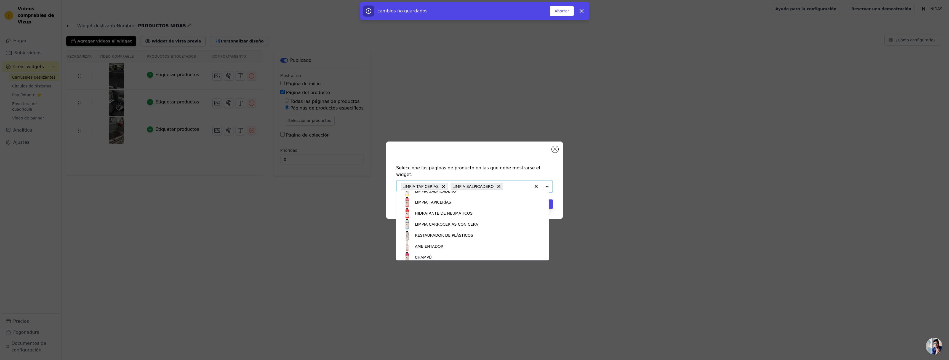
scroll to position [138, 0]
click at [617, 208] on div "Seleccione las páginas de producto en las que debe mostrarse el widget: LIMPIA …" at bounding box center [475, 180] width 932 height 95
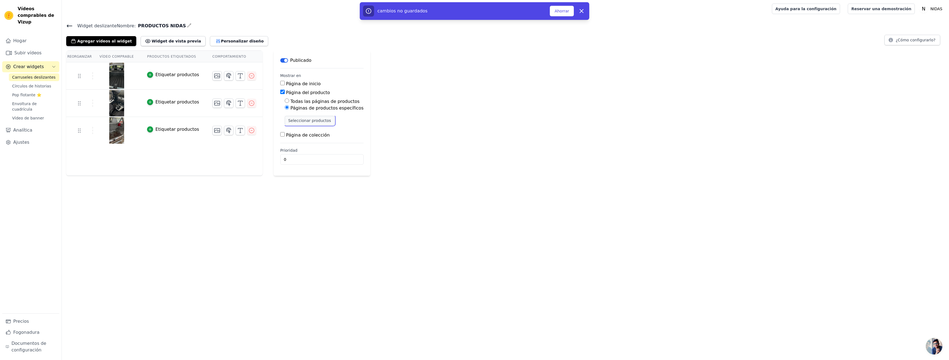
click at [305, 121] on font "Seleccionar productos" at bounding box center [309, 120] width 43 height 4
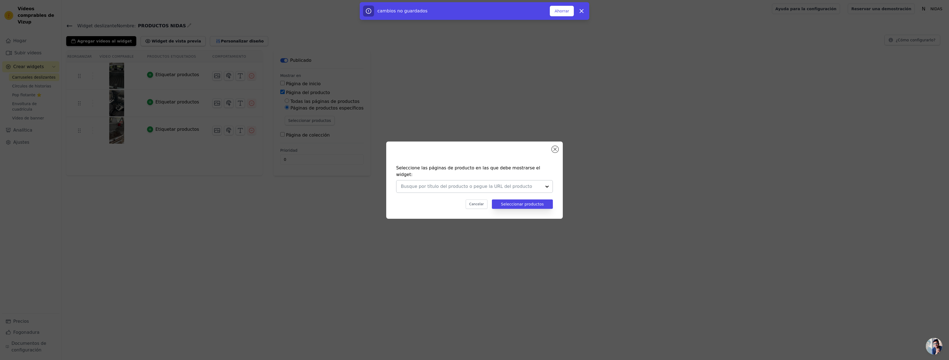
click at [543, 183] on div at bounding box center [547, 186] width 11 height 12
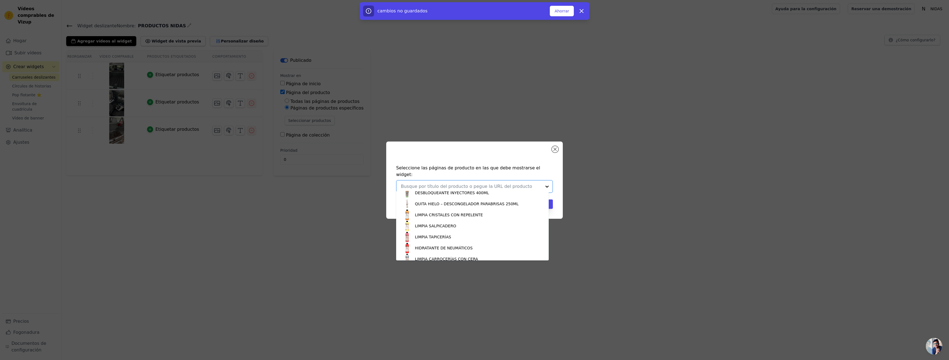
scroll to position [110, 0]
click at [451, 227] on div "LIMPIA TAPICERÍAS" at bounding box center [473, 229] width 142 height 11
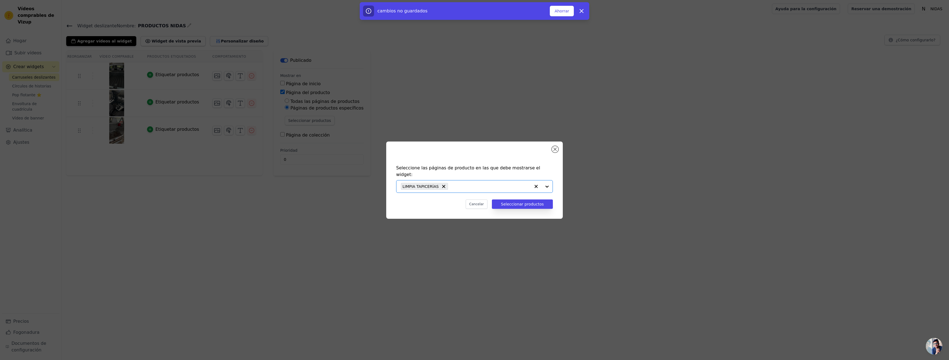
click at [551, 182] on div at bounding box center [542, 186] width 22 height 12
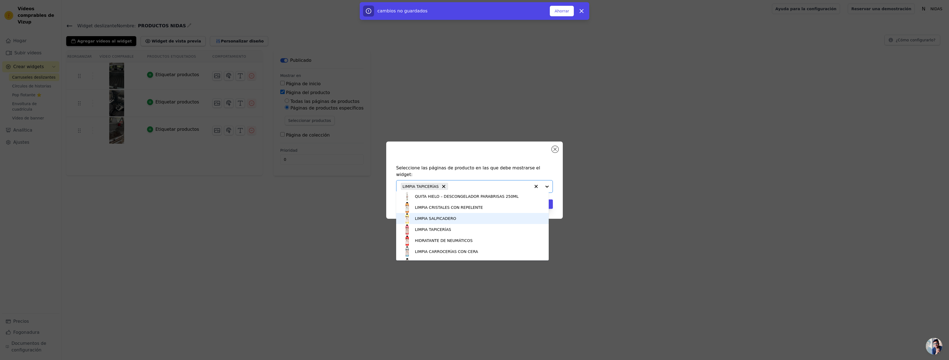
click at [445, 220] on font "LIMPIA SALPICADERO" at bounding box center [435, 218] width 41 height 4
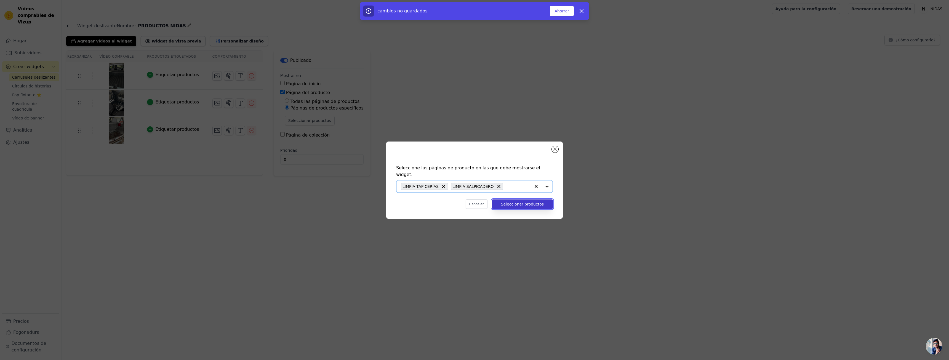
click at [526, 203] on font "Seleccionar productos" at bounding box center [522, 204] width 43 height 4
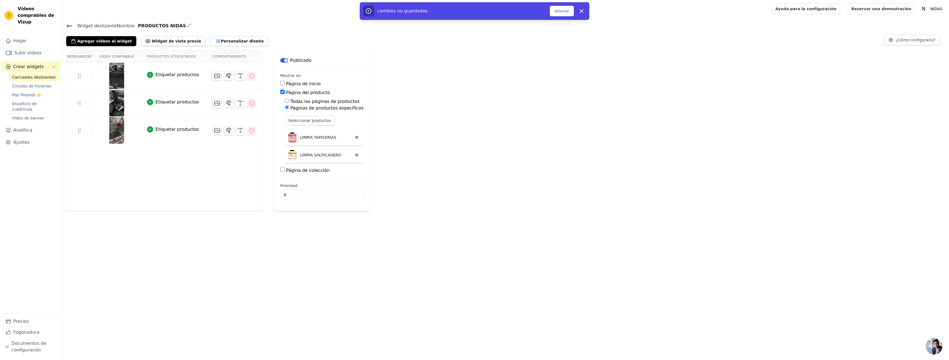
click at [280, 170] on div "Página de colección" at bounding box center [321, 170] width 83 height 7
click at [280, 170] on input "Página de colección" at bounding box center [282, 170] width 4 height 4
checkbox input "true"
click at [295, 185] on font "Páginas de colecciones específicas" at bounding box center [329, 185] width 77 height 5
click at [289, 185] on input "Páginas de colecciones específicas" at bounding box center [287, 185] width 4 height 4
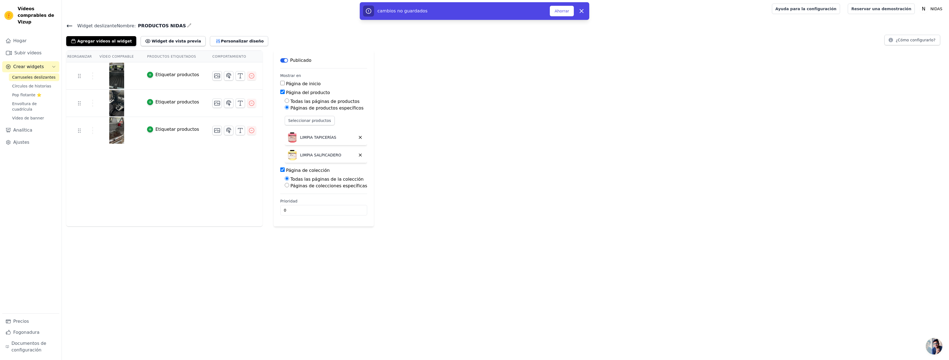
radio input "true"
click at [305, 196] on font "Seleccionar páginas de la colección" at bounding box center [322, 198] width 69 height 4
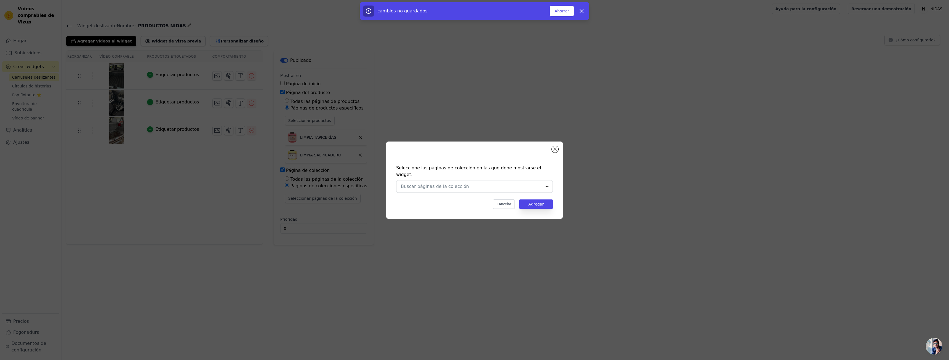
click at [543, 185] on div at bounding box center [547, 186] width 11 height 12
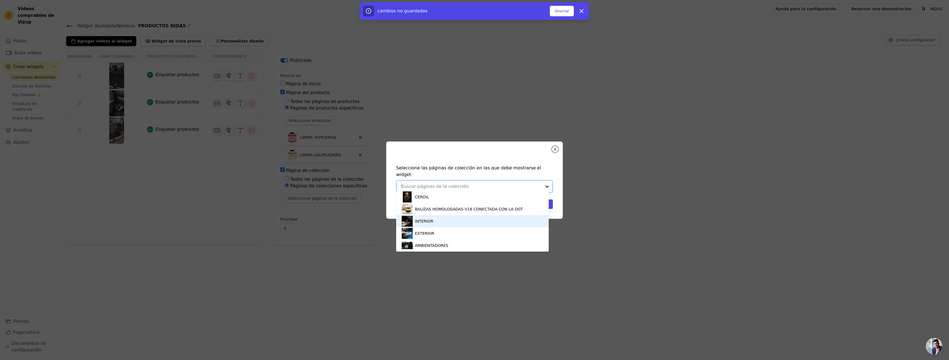
click at [455, 225] on div "INTERIOR" at bounding box center [473, 221] width 142 height 12
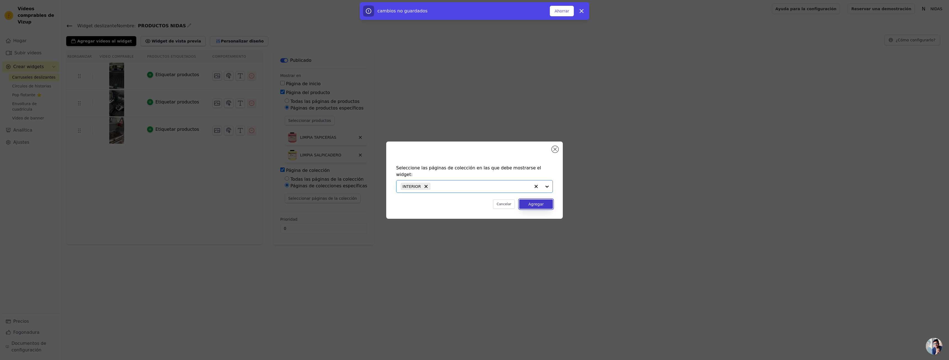
click at [537, 202] on font "Agregar" at bounding box center [535, 204] width 15 height 4
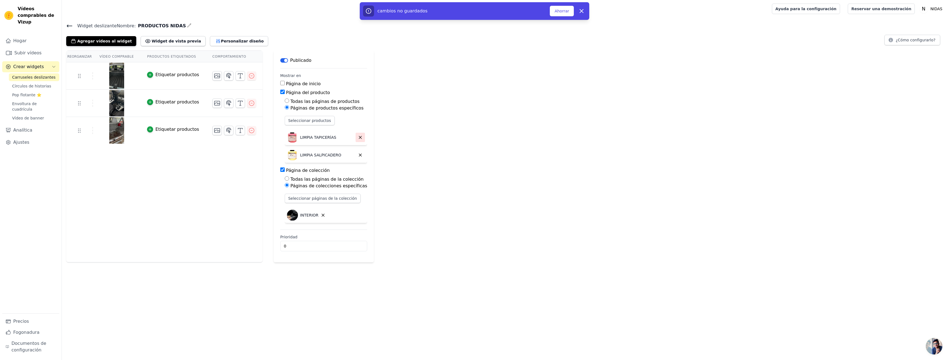
click at [359, 138] on icon "button" at bounding box center [360, 137] width 2 height 2
click at [280, 89] on div "Página del producto" at bounding box center [323, 92] width 87 height 7
click at [280, 92] on input "Página del producto" at bounding box center [282, 92] width 4 height 4
checkbox input "false"
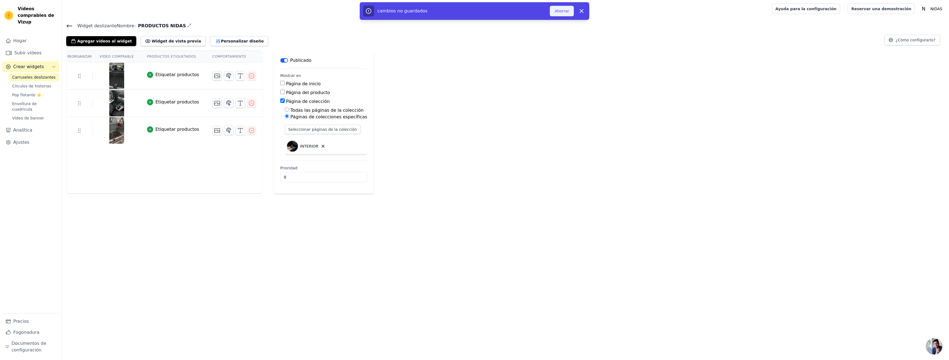
click at [565, 12] on font "Ahorrar" at bounding box center [562, 11] width 15 height 4
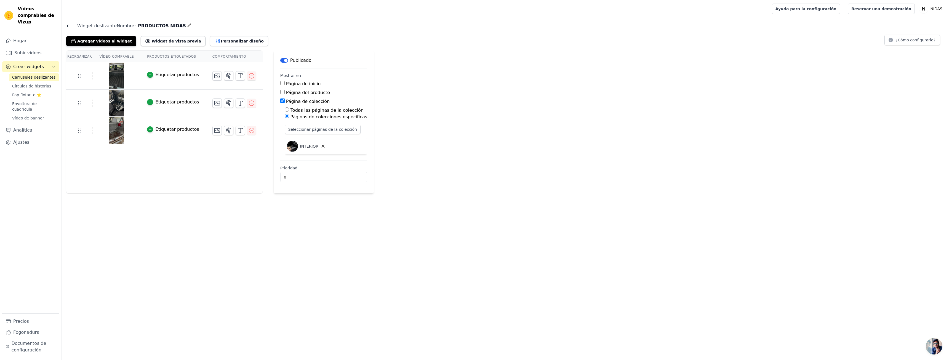
click at [71, 25] on icon at bounding box center [69, 26] width 5 height 2
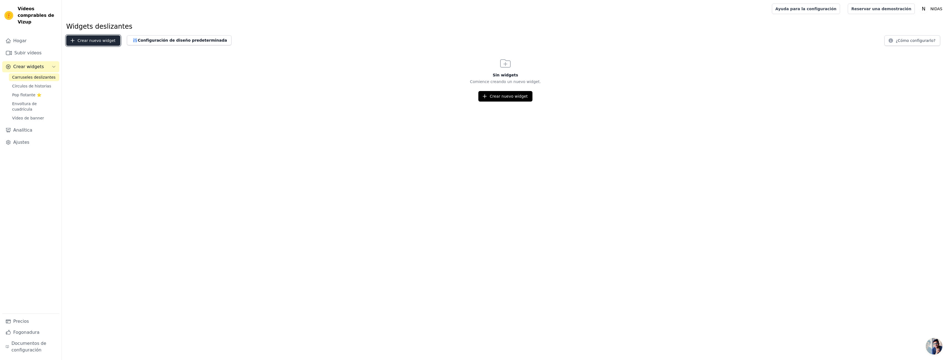
click at [90, 37] on button "Crear nuevo widget" at bounding box center [93, 40] width 54 height 10
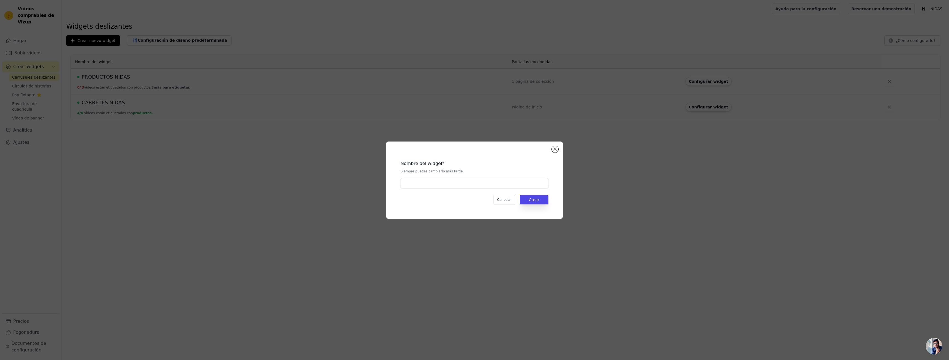
click at [439, 191] on div "Nombre del widget * Siempre puedes cambiarlo más tarde. Cancelar Crear" at bounding box center [474, 180] width 159 height 60
click at [442, 182] on input "text" at bounding box center [475, 183] width 148 height 10
type input "PRODUCTOS NIDAS EXTERIOR"
click at [524, 199] on button "Crear" at bounding box center [534, 199] width 29 height 9
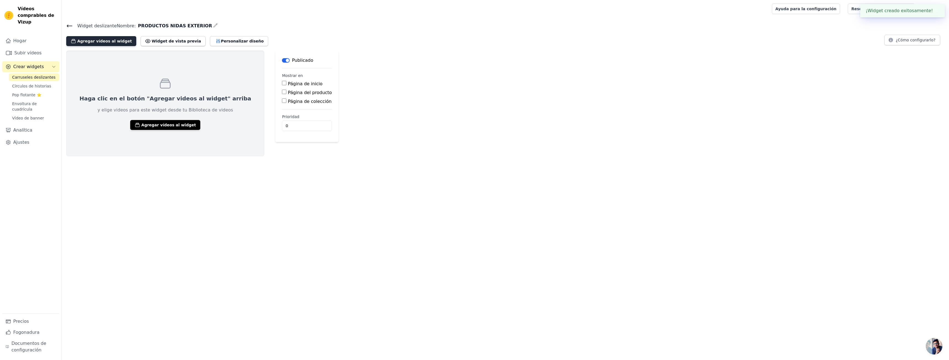
click at [104, 38] on button "Agregar vídeos al widget" at bounding box center [101, 41] width 70 height 10
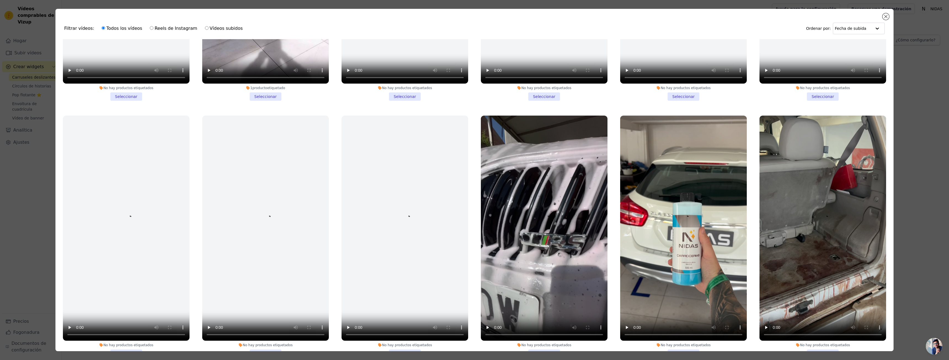
scroll to position [745, 0]
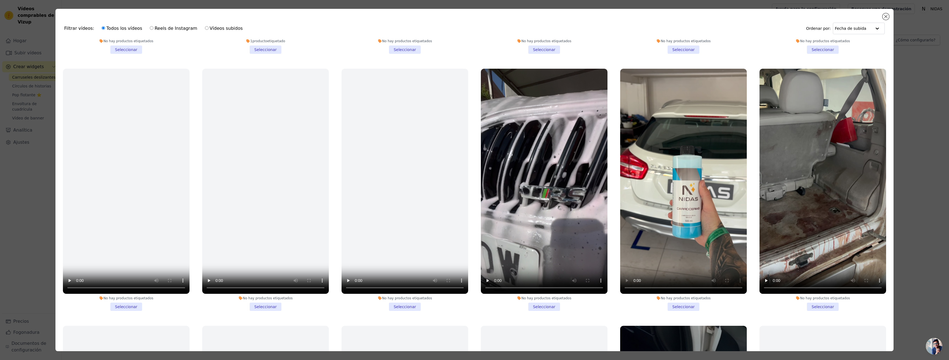
click at [675, 298] on li "No hay productos etiquetados Seleccionar" at bounding box center [683, 190] width 127 height 242
click at [0, 0] on input "No hay productos etiquetados Seleccionar" at bounding box center [0, 0] width 0 height 0
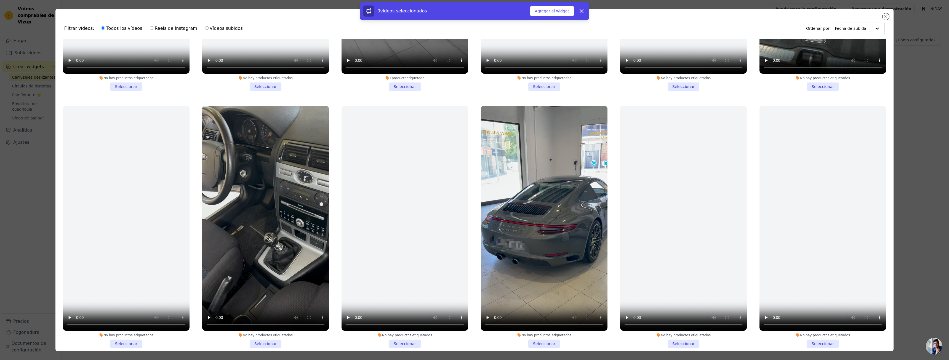
scroll to position [1490, 0]
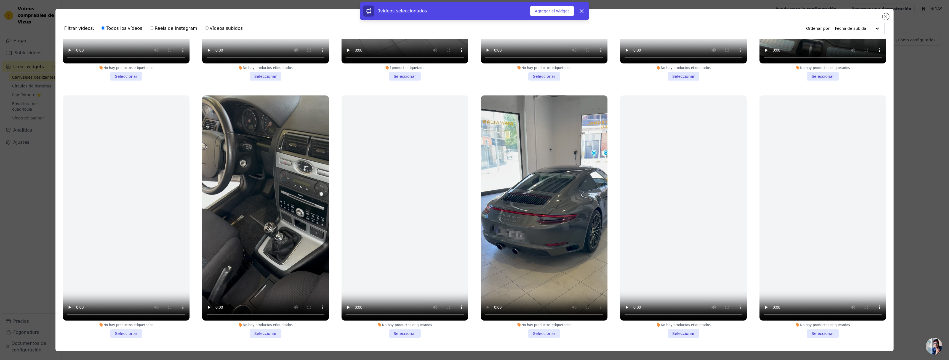
click at [528, 318] on li "No hay productos etiquetados Seleccionar" at bounding box center [544, 216] width 127 height 242
click at [0, 0] on input "No hay productos etiquetados Seleccionar" at bounding box center [0, 0] width 0 height 0
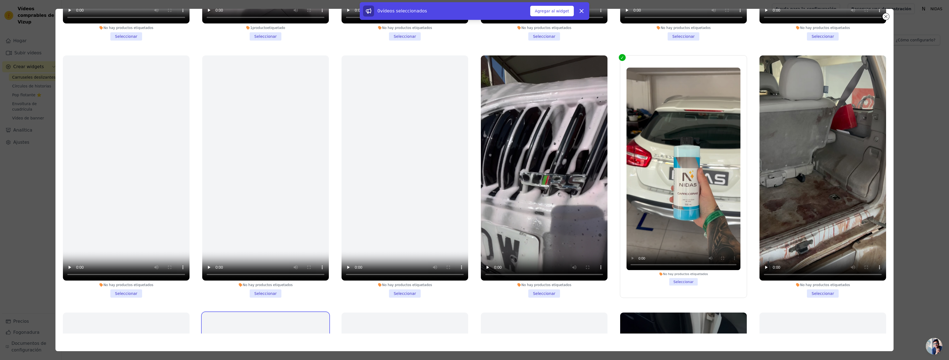
scroll to position [708, 0]
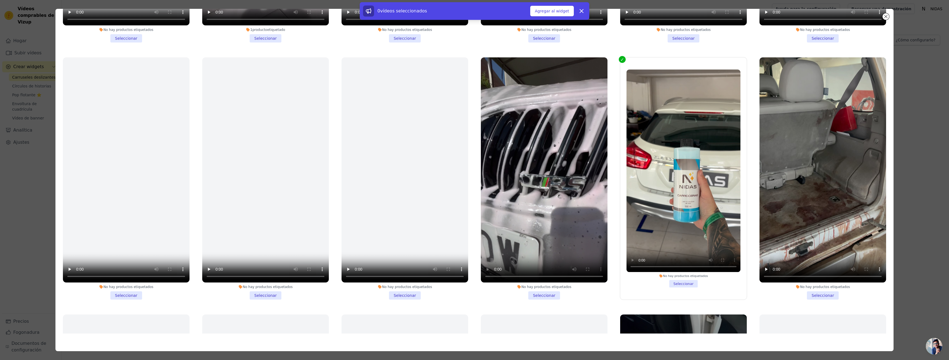
click at [543, 289] on li "No hay productos etiquetados Seleccionar" at bounding box center [544, 178] width 127 height 242
click at [0, 0] on input "No hay productos etiquetados Seleccionar" at bounding box center [0, 0] width 0 height 0
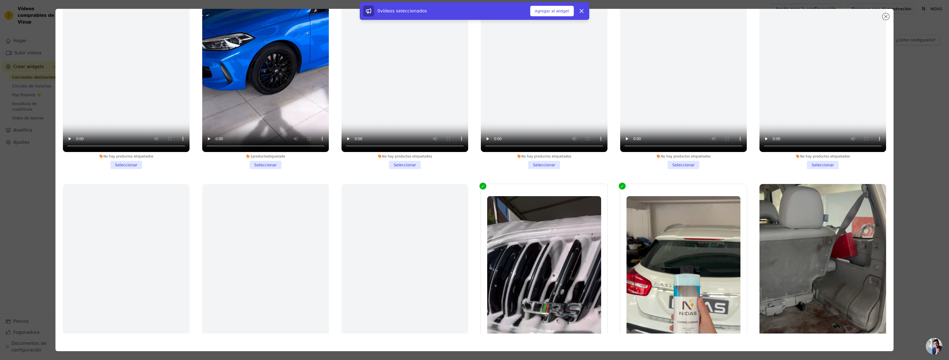
scroll to position [598, 0]
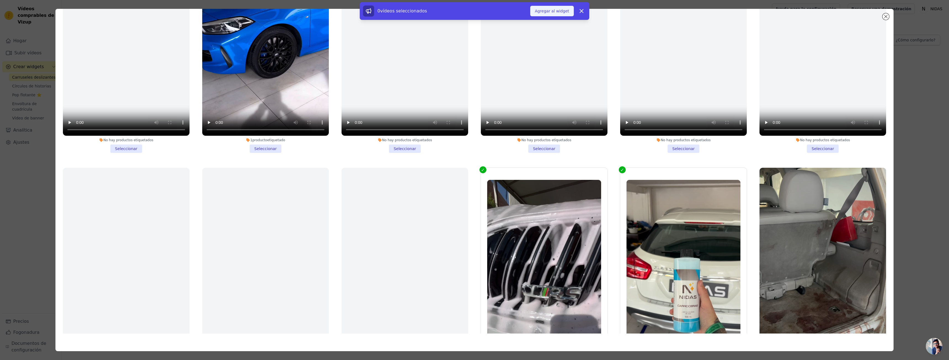
click at [551, 11] on font "Agregar al widget" at bounding box center [552, 11] width 34 height 4
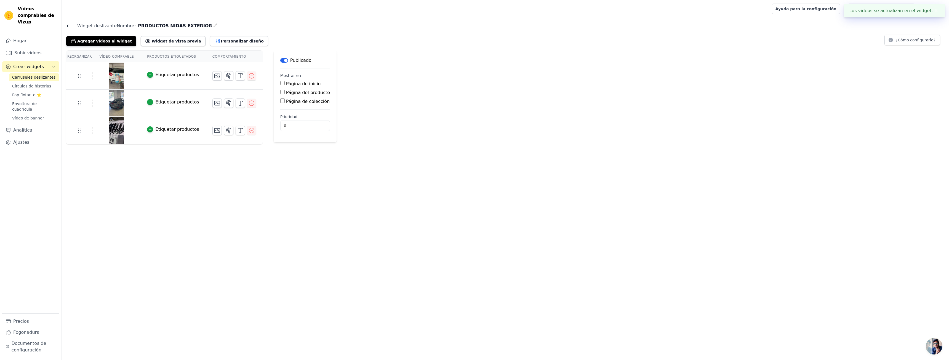
click at [169, 76] on font "Etiquetar productos" at bounding box center [177, 74] width 44 height 5
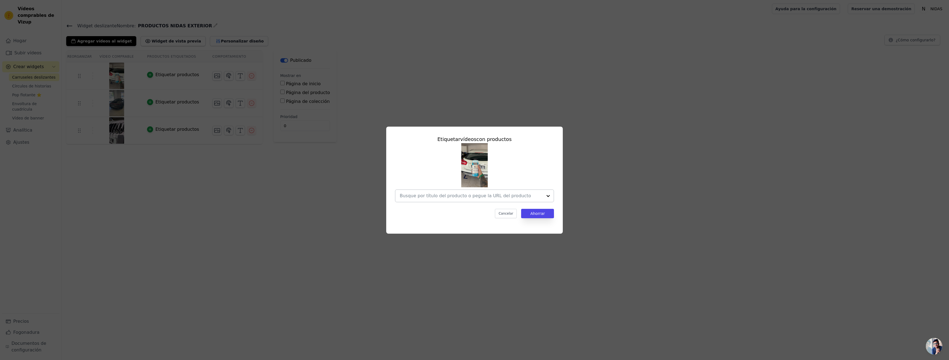
click at [551, 196] on div at bounding box center [548, 196] width 11 height 12
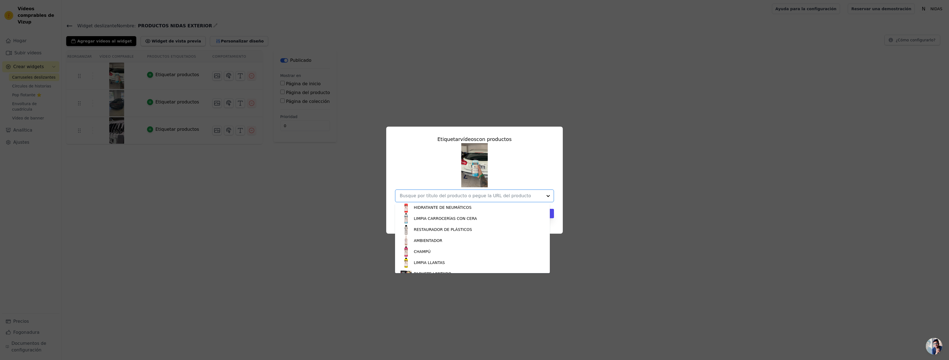
scroll to position [166, 0]
click at [453, 210] on font "LIMPIA CARROCERÍAS CON CERA" at bounding box center [445, 209] width 63 height 4
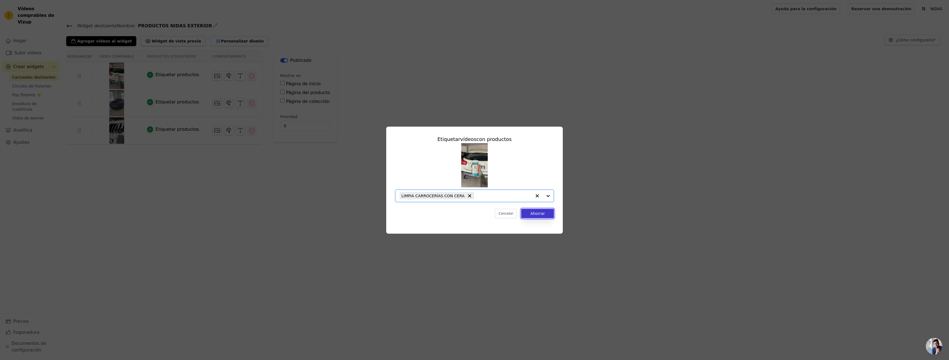
click at [543, 215] on font "Ahorrar" at bounding box center [537, 213] width 15 height 4
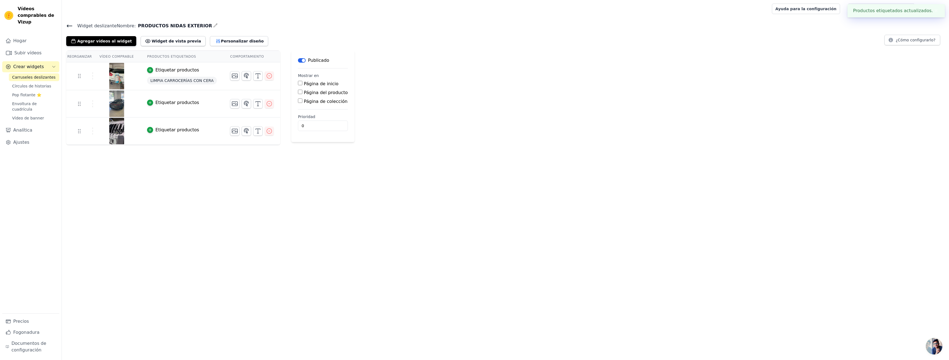
click at [164, 104] on font "Etiquetar productos" at bounding box center [177, 102] width 44 height 5
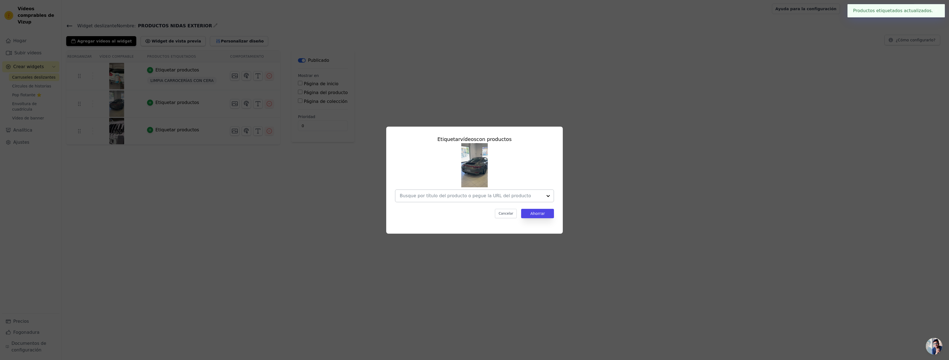
click at [547, 196] on div at bounding box center [548, 196] width 11 height 12
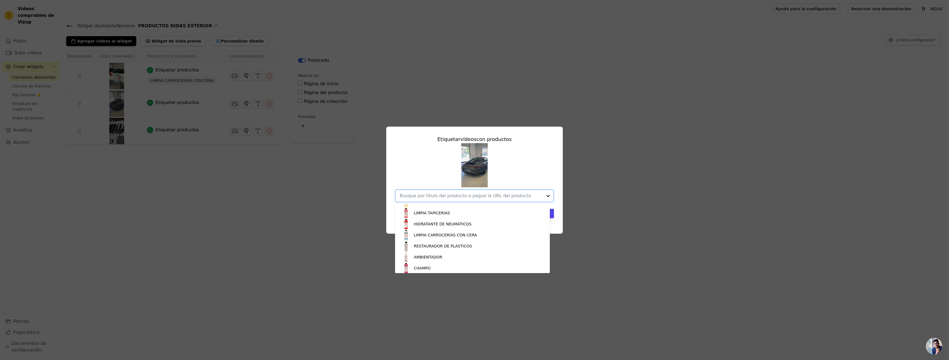
scroll to position [131, 0]
click at [441, 242] on font "LIMPIA CARROCERÍAS CON CERA" at bounding box center [445, 244] width 63 height 4
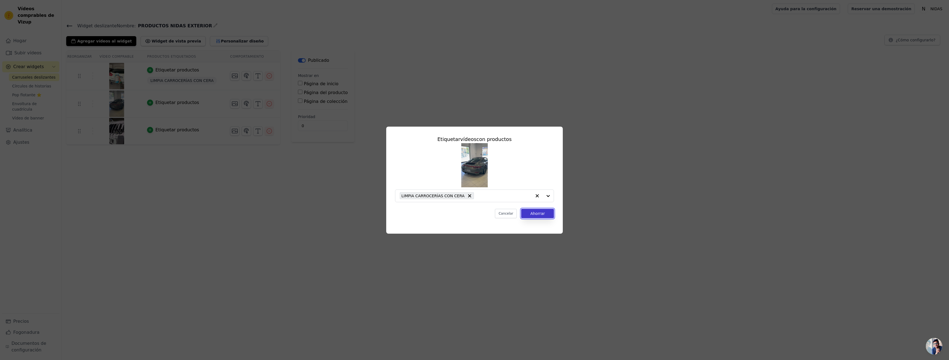
click at [546, 210] on button "Ahorrar" at bounding box center [537, 213] width 33 height 9
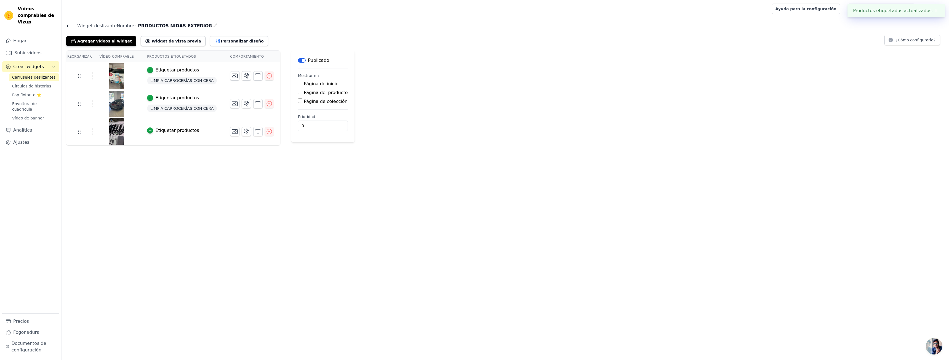
click at [156, 131] on font "Etiquetar productos" at bounding box center [177, 130] width 44 height 5
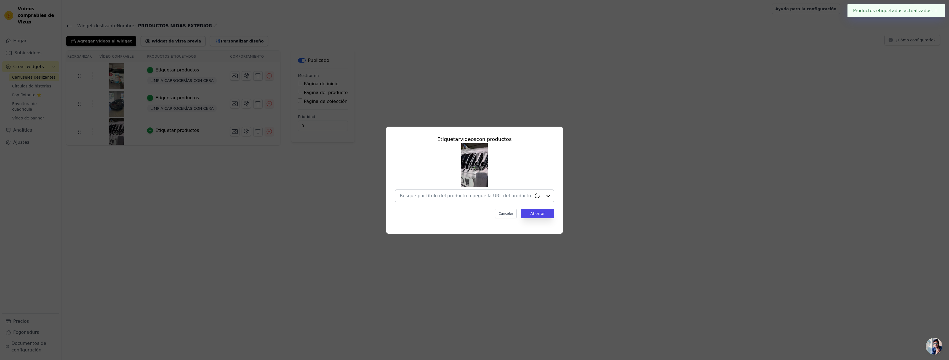
click at [549, 197] on div at bounding box center [543, 196] width 22 height 12
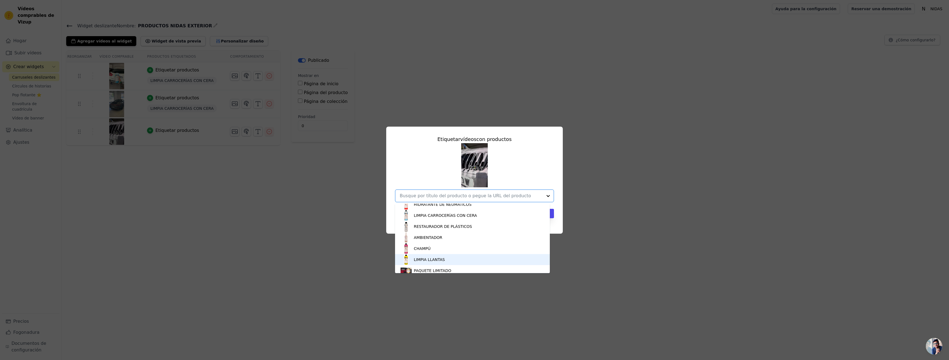
scroll to position [158, 0]
click at [437, 246] on div "CHAMPÚ" at bounding box center [473, 249] width 144 height 11
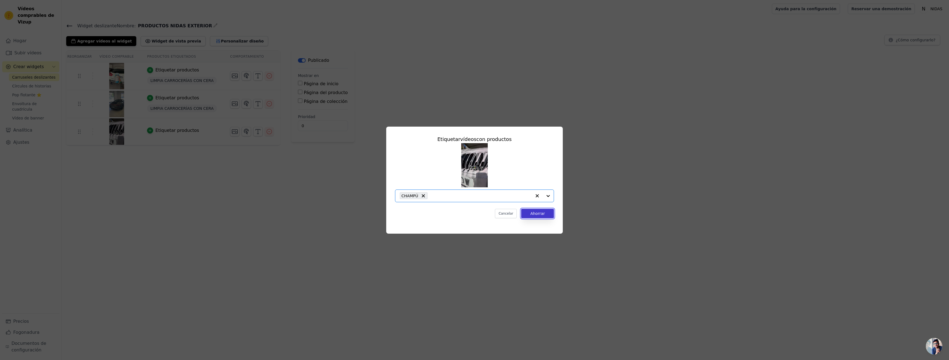
click at [541, 213] on font "Ahorrar" at bounding box center [537, 213] width 15 height 4
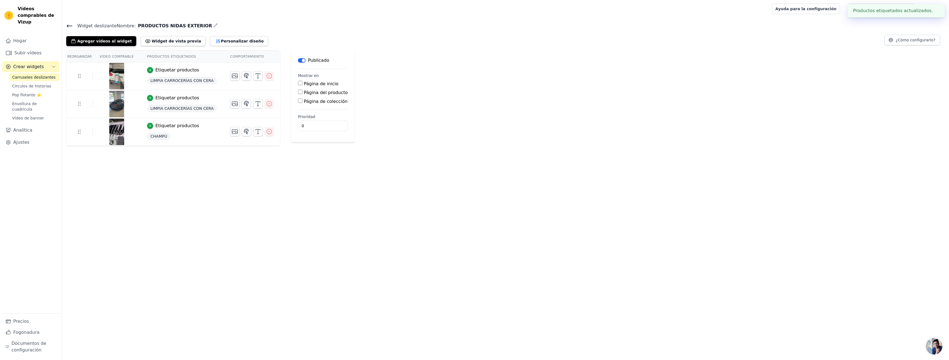
click at [291, 103] on main "Etiqueta Publicado Mostrar en Página de inicio Página del producto Página de co…" at bounding box center [322, 97] width 63 height 92
click at [291, 102] on main "Etiqueta Publicado Mostrar en Página de inicio Página del producto Página de co…" at bounding box center [322, 97] width 63 height 92
click at [298, 101] on input "Página de colección" at bounding box center [300, 101] width 4 height 4
checkbox input "true"
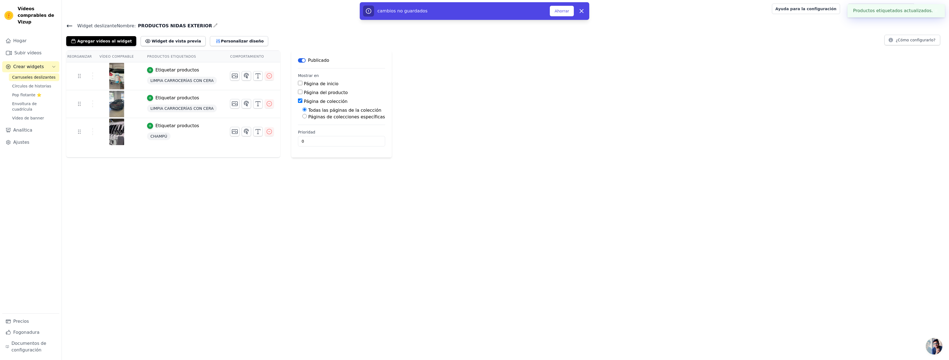
click at [318, 119] on font "Páginas de colecciones específicas" at bounding box center [346, 116] width 77 height 5
click at [307, 118] on input "Páginas de colecciones específicas" at bounding box center [304, 116] width 4 height 4
radio input "true"
click at [315, 131] on font "Seleccionar páginas de la colección" at bounding box center [340, 129] width 69 height 4
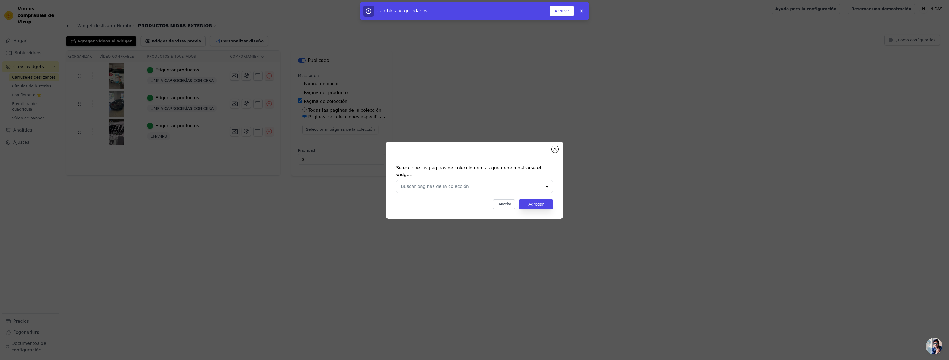
click at [546, 184] on div at bounding box center [547, 186] width 11 height 12
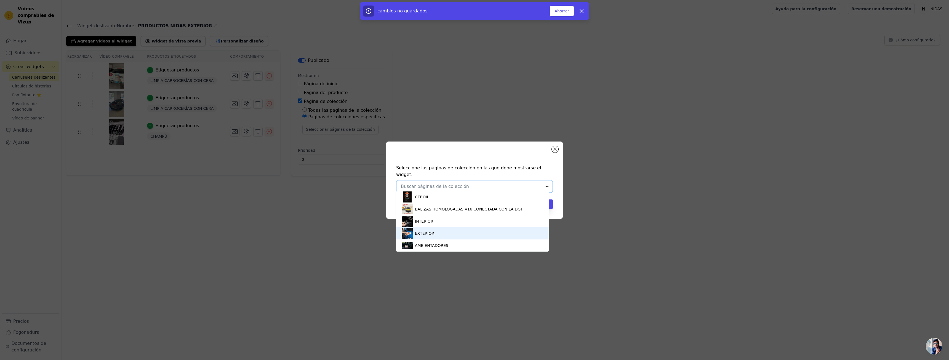
click at [436, 232] on div "EXTERIOR" at bounding box center [473, 233] width 142 height 12
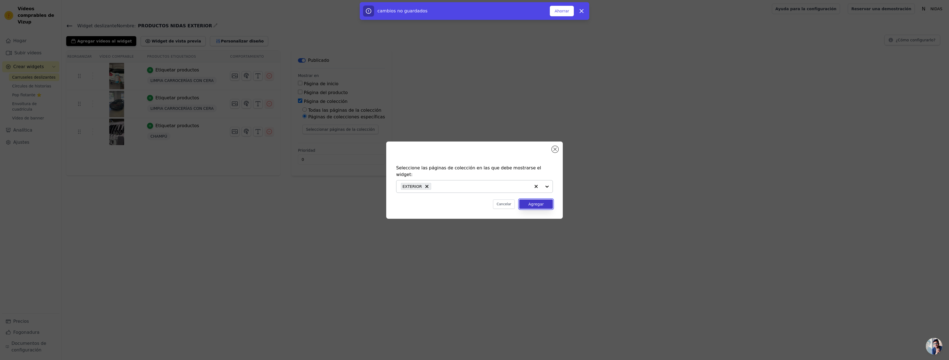
click at [548, 201] on button "Agregar" at bounding box center [536, 204] width 34 height 9
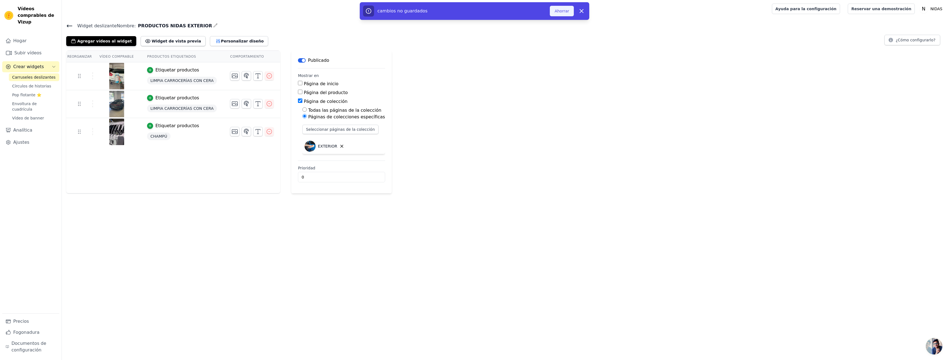
click at [566, 14] on button "Ahorrar" at bounding box center [562, 11] width 24 height 10
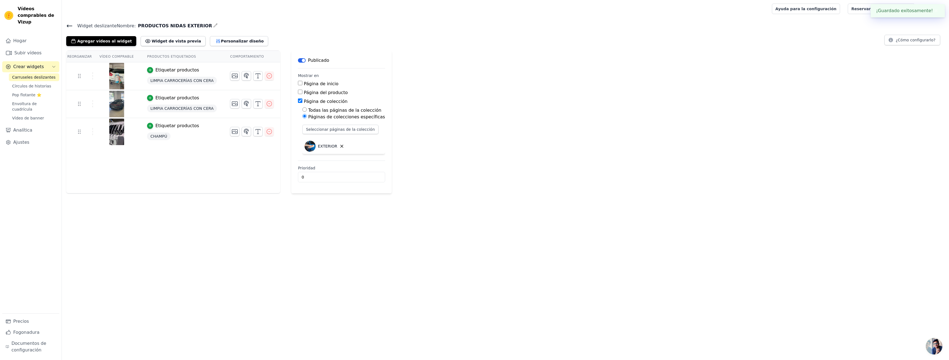
click at [70, 27] on icon at bounding box center [69, 26] width 7 height 7
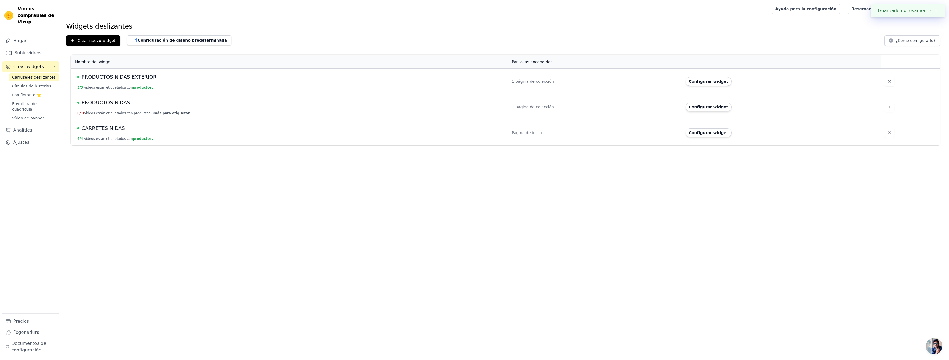
click at [110, 103] on font "PRODUCTOS NIDAS" at bounding box center [106, 103] width 49 height 6
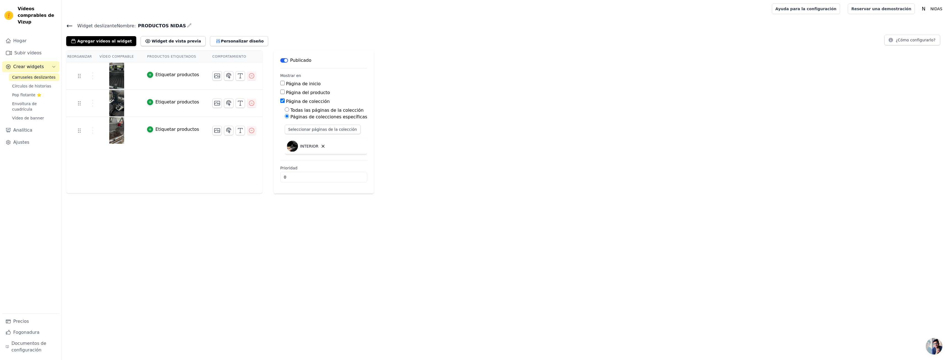
click at [160, 78] on div "Etiquetar productos" at bounding box center [177, 74] width 44 height 7
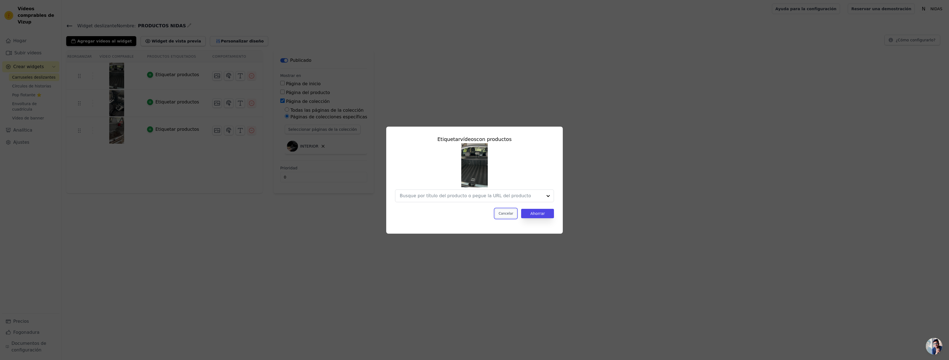
click at [510, 213] on font "Cancelar" at bounding box center [506, 214] width 15 height 4
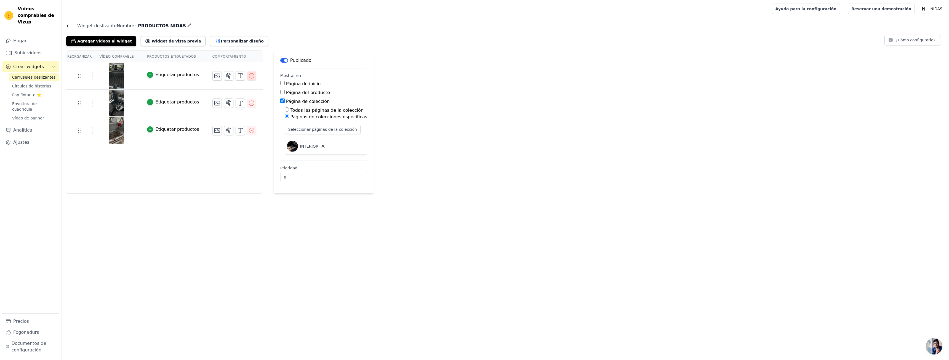
click at [248, 78] on icon "button" at bounding box center [251, 76] width 7 height 7
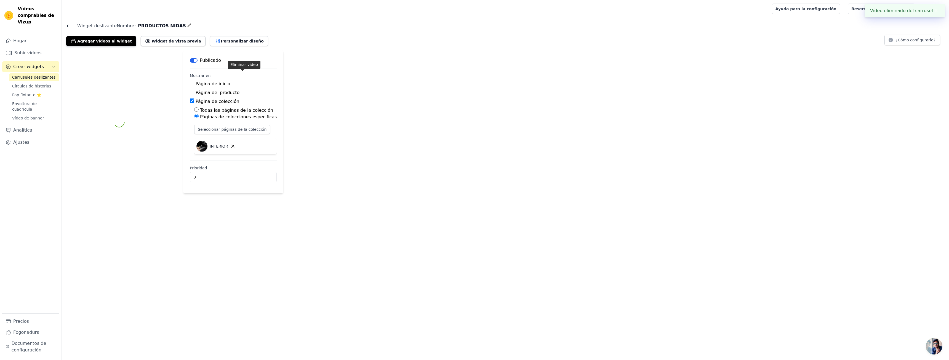
click at [244, 78] on fieldset "Mostrar en Página de inicio Página del producto Página de colección Todas las p…" at bounding box center [233, 114] width 87 height 83
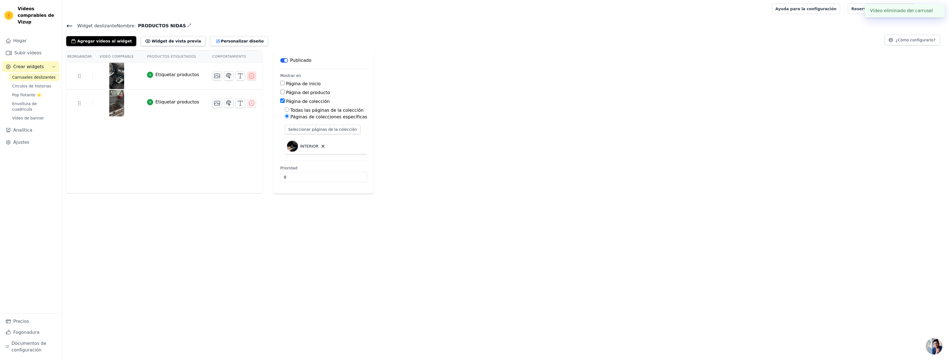
click at [248, 77] on icon "button" at bounding box center [251, 76] width 7 height 7
click at [249, 77] on icon "button" at bounding box center [251, 75] width 5 height 5
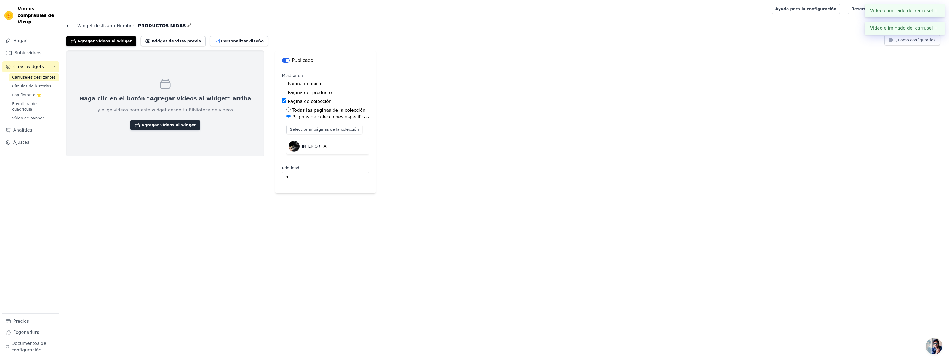
click at [158, 127] on font "Agregar vídeos al widget" at bounding box center [168, 125] width 55 height 4
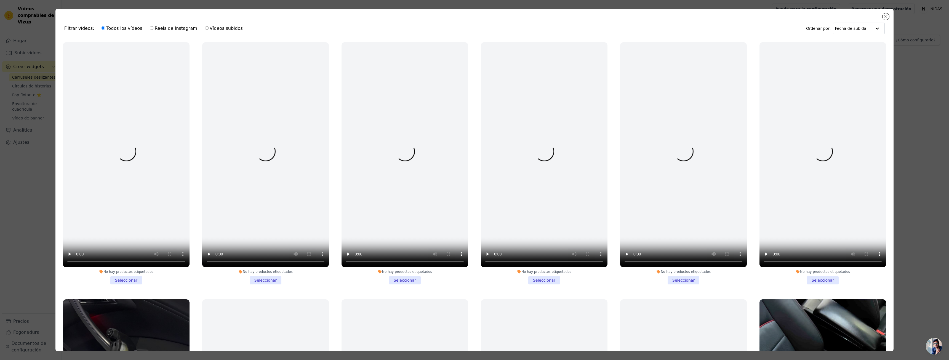
click at [161, 29] on font "Reels de Instagram" at bounding box center [176, 28] width 43 height 5
click at [153, 29] on input "Reels de Instagram" at bounding box center [152, 28] width 4 height 4
radio input "true"
drag, startPoint x: 161, startPoint y: 29, endPoint x: 265, endPoint y: 81, distance: 116.8
click at [161, 29] on font "Reels de Instagram" at bounding box center [176, 28] width 43 height 5
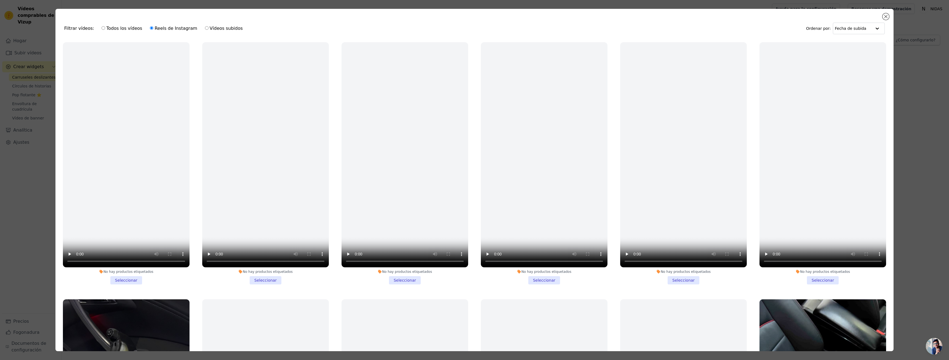
click at [153, 29] on input "Reels de Instagram" at bounding box center [152, 28] width 4 height 4
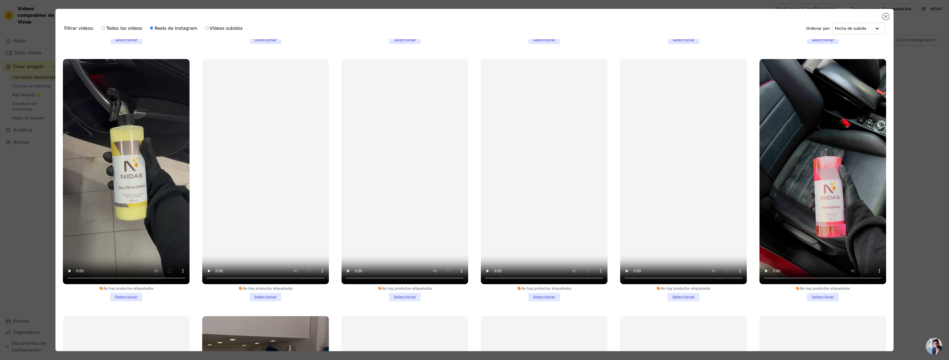
scroll to position [276, 0]
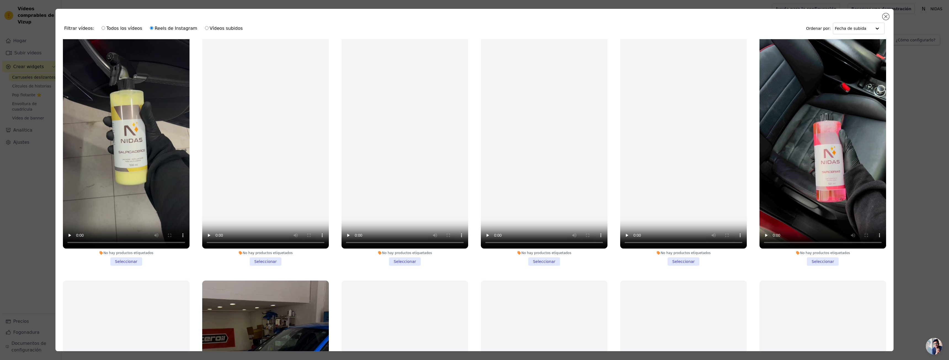
click at [130, 257] on li "No hay productos etiquetados Seleccionar" at bounding box center [126, 144] width 127 height 242
click at [0, 0] on input "No hay productos etiquetados Seleccionar" at bounding box center [0, 0] width 0 height 0
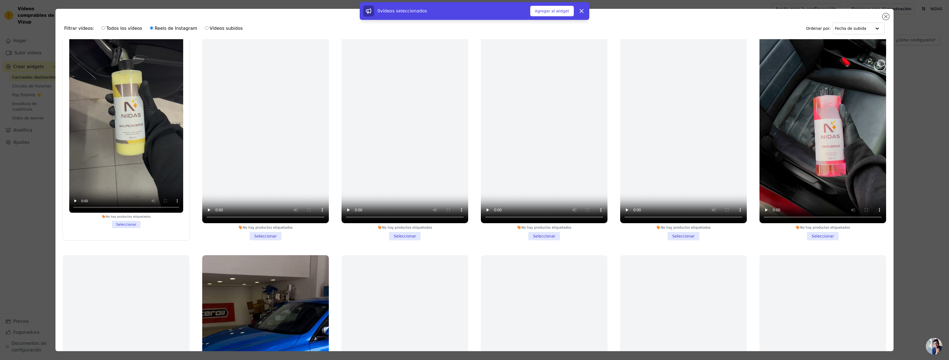
scroll to position [304, 0]
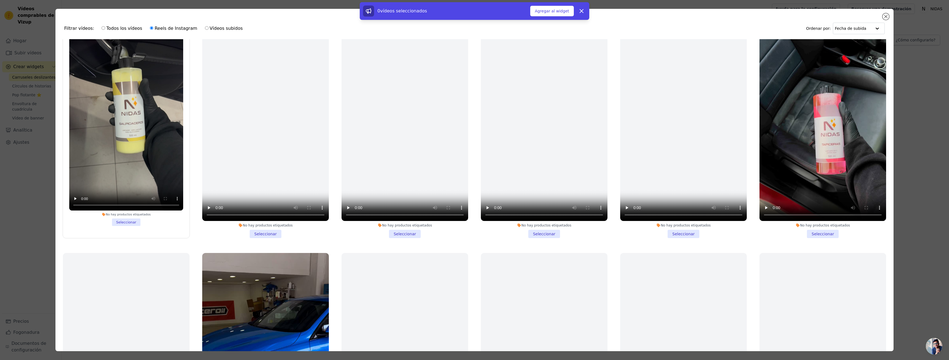
click at [821, 232] on li "No hay productos etiquetados Seleccionar" at bounding box center [823, 117] width 127 height 242
click at [0, 0] on input "No hay productos etiquetados Seleccionar" at bounding box center [0, 0] width 0 height 0
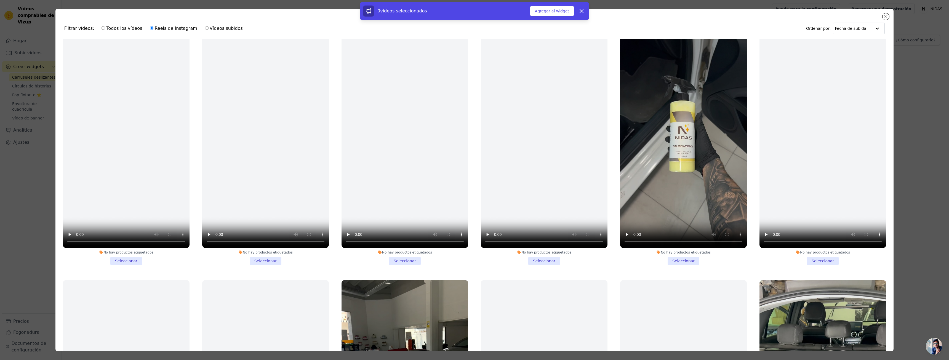
scroll to position [1049, 0]
click at [677, 256] on div "No hay productos etiquetados Seleccionar" at bounding box center [683, 143] width 133 height 248
click at [677, 251] on li "No hay productos etiquetados Seleccionar" at bounding box center [683, 143] width 127 height 242
click at [0, 0] on input "No hay productos etiquetados Seleccionar" at bounding box center [0, 0] width 0 height 0
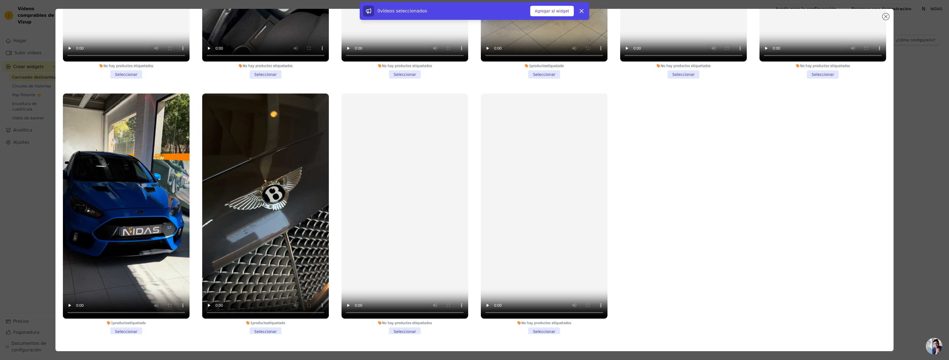
scroll to position [48, 0]
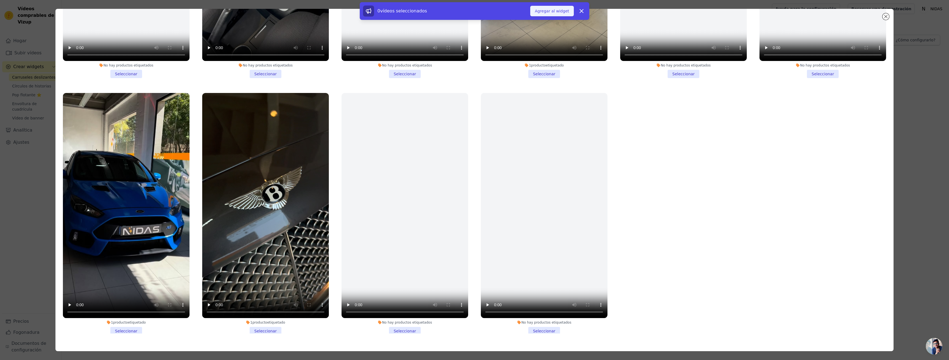
click at [547, 13] on font "Agregar al widget" at bounding box center [552, 11] width 34 height 4
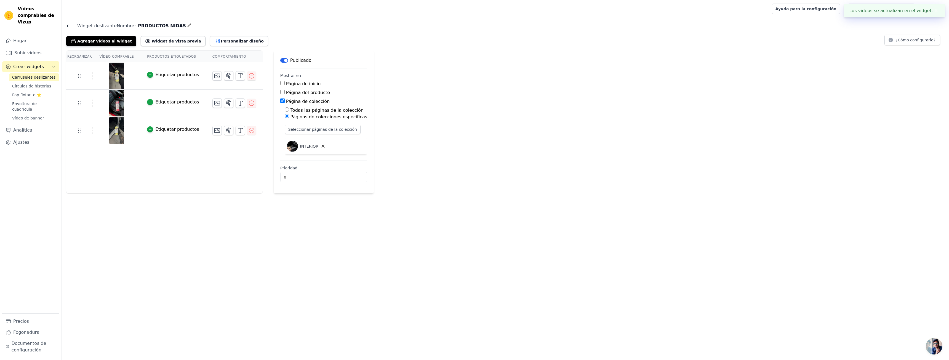
click at [177, 77] on font "Etiquetar productos" at bounding box center [177, 74] width 44 height 5
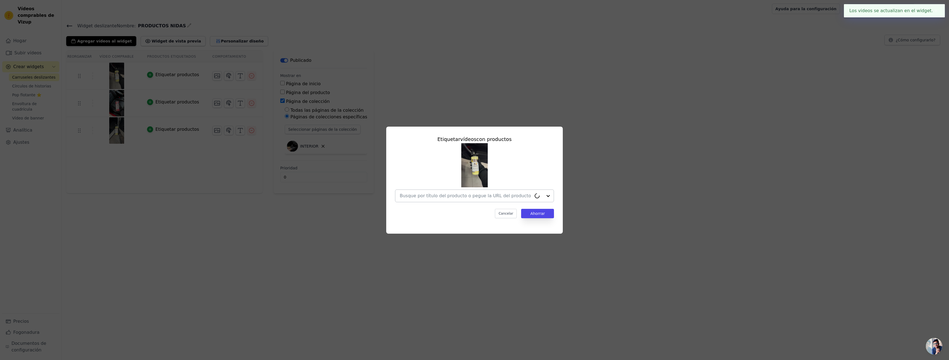
click at [548, 196] on div at bounding box center [543, 196] width 22 height 12
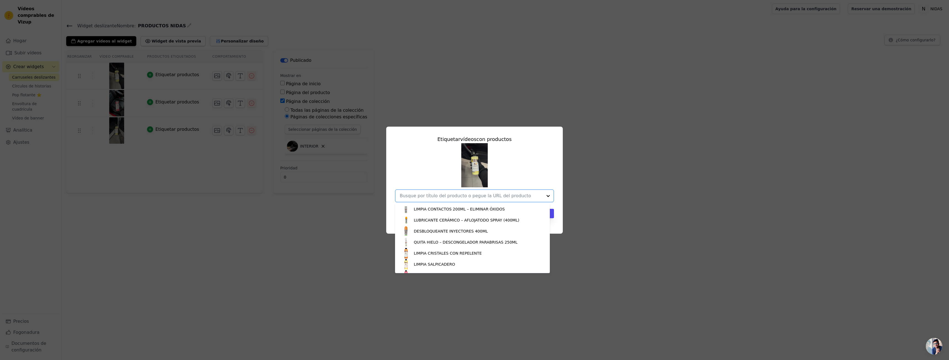
scroll to position [110, 0]
click at [467, 231] on div "LIMPIA SALPICADERO" at bounding box center [473, 231] width 144 height 11
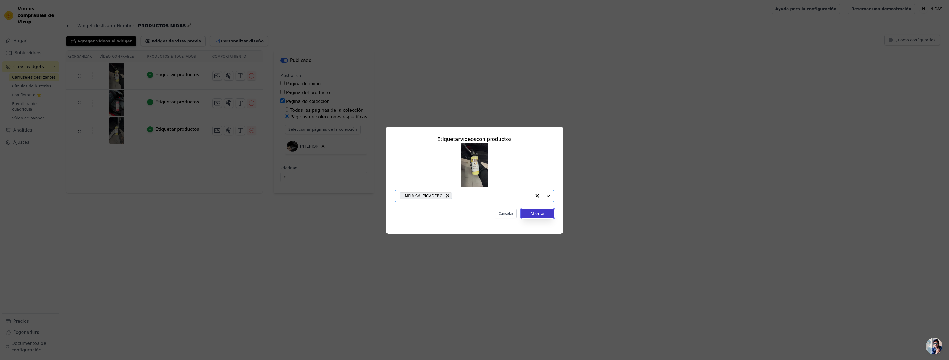
click at [527, 214] on button "Ahorrar" at bounding box center [537, 213] width 33 height 9
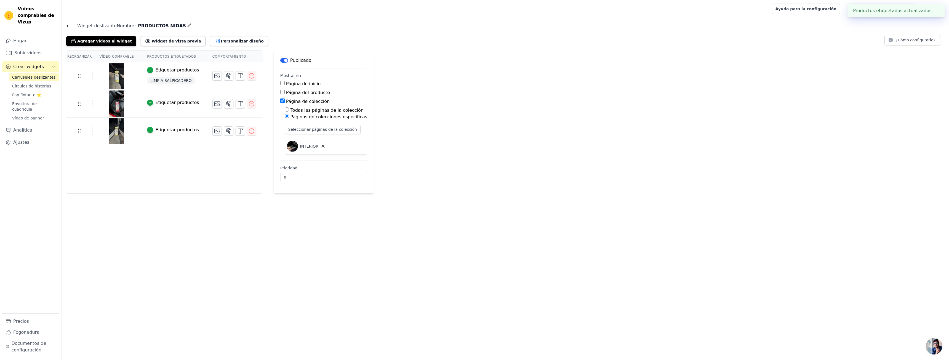
click at [159, 102] on font "Etiquetar productos" at bounding box center [177, 102] width 44 height 5
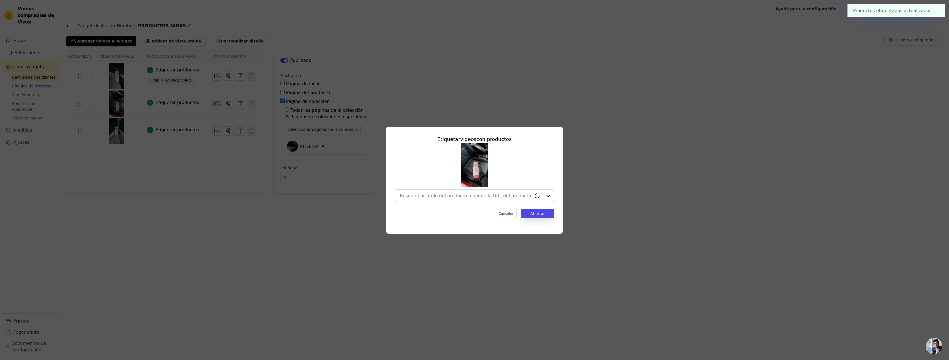
click at [546, 196] on div at bounding box center [543, 196] width 22 height 12
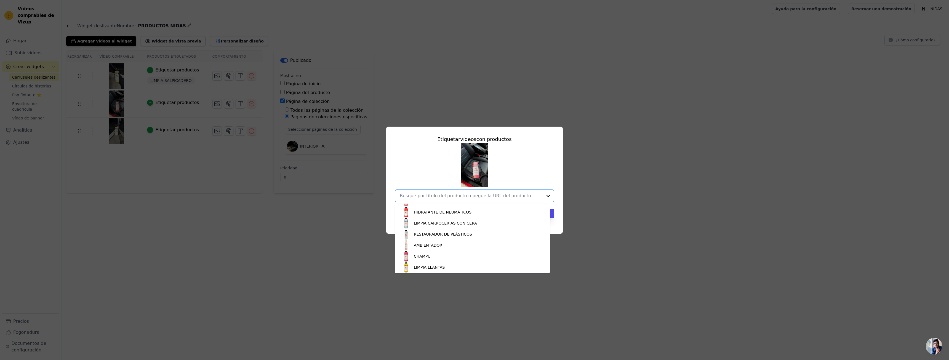
scroll to position [138, 0]
click at [435, 218] on div "LIMPIA TAPICERÍAS" at bounding box center [473, 214] width 144 height 11
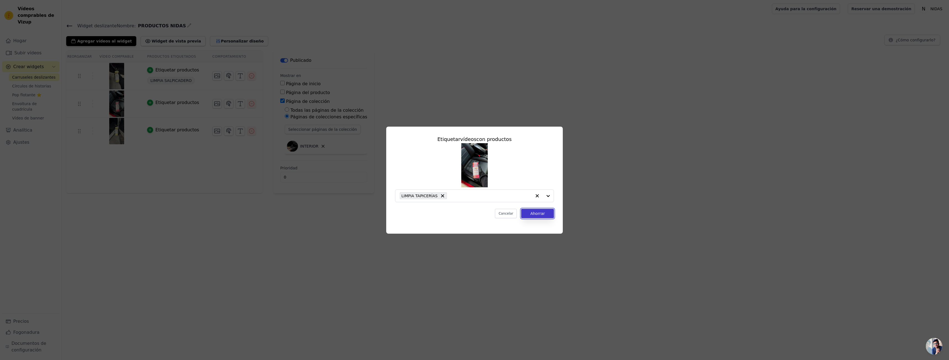
drag, startPoint x: 537, startPoint y: 213, endPoint x: 526, endPoint y: 211, distance: 10.7
click at [537, 213] on font "Ahorrar" at bounding box center [537, 213] width 15 height 4
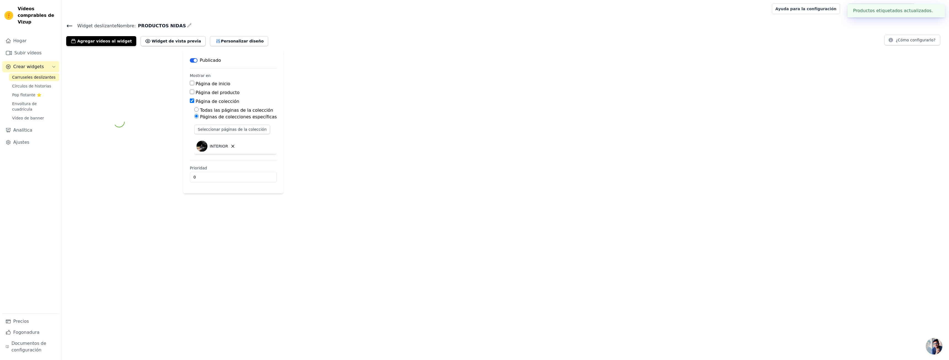
click at [157, 132] on div at bounding box center [119, 122] width 106 height 143
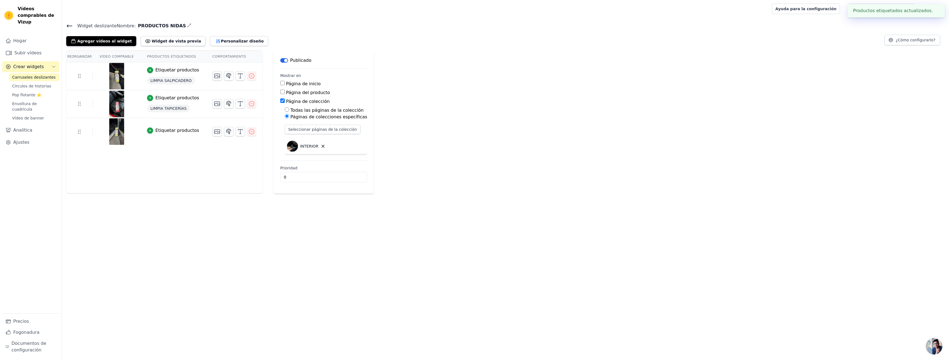
click at [161, 134] on td "Etiquetar productos" at bounding box center [172, 131] width 65 height 27
click at [177, 130] on font "Etiquetar productos" at bounding box center [177, 130] width 44 height 5
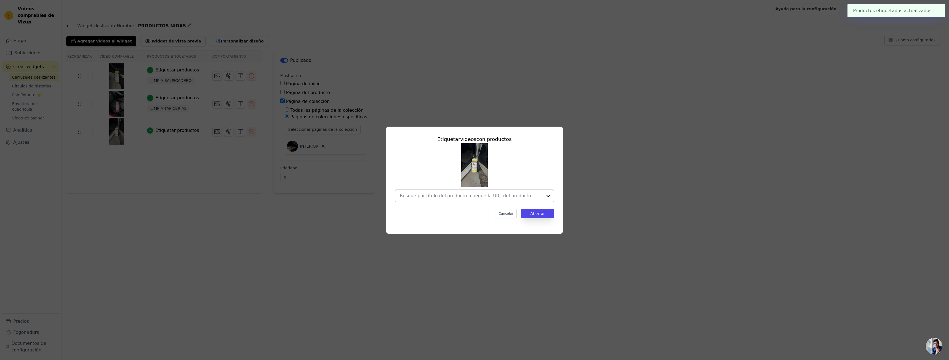
click at [548, 196] on div at bounding box center [548, 196] width 11 height 12
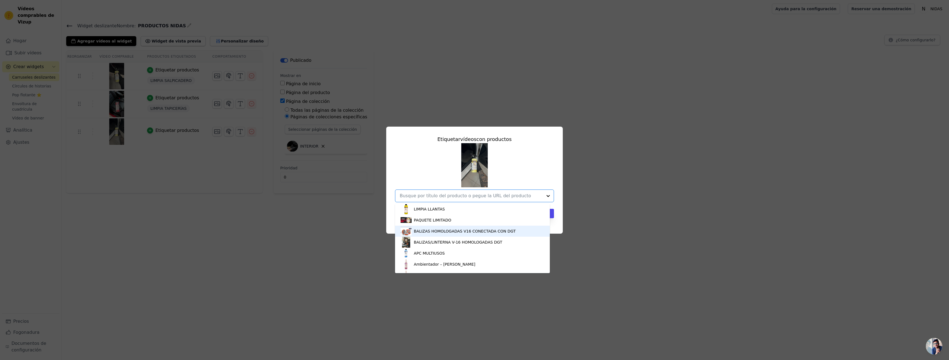
scroll to position [214, 0]
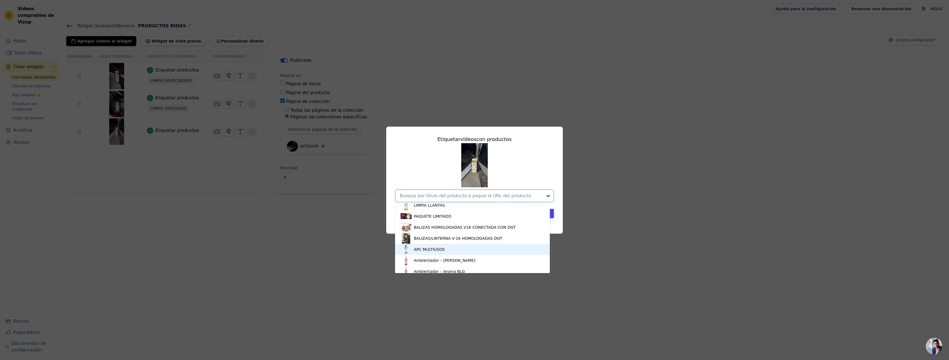
click at [442, 245] on div "APC MULTIUSOS" at bounding box center [473, 249] width 144 height 11
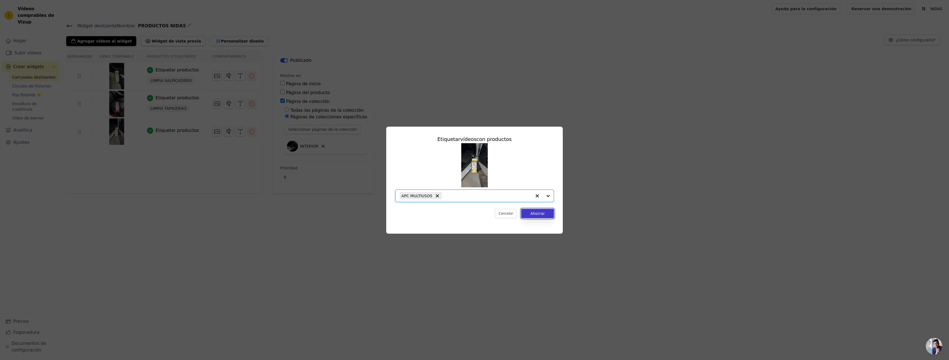
click at [541, 217] on button "Ahorrar" at bounding box center [537, 213] width 33 height 9
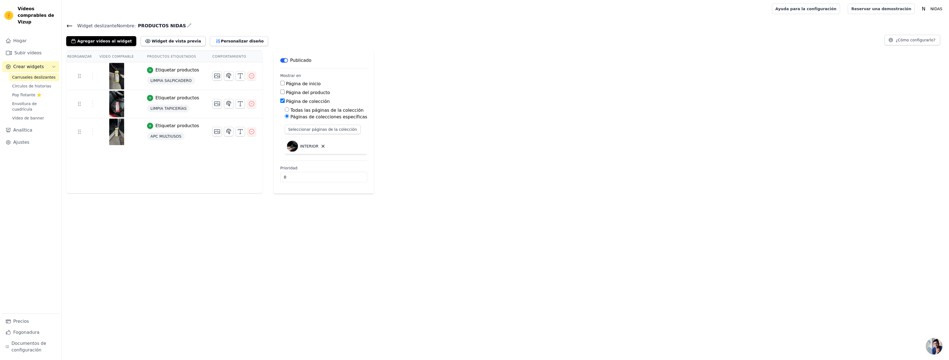
click at [686, 153] on div "Reorganizar Vídeo comprable Productos etiquetados Comportamiento Etiquetar prod…" at bounding box center [506, 122] width 888 height 143
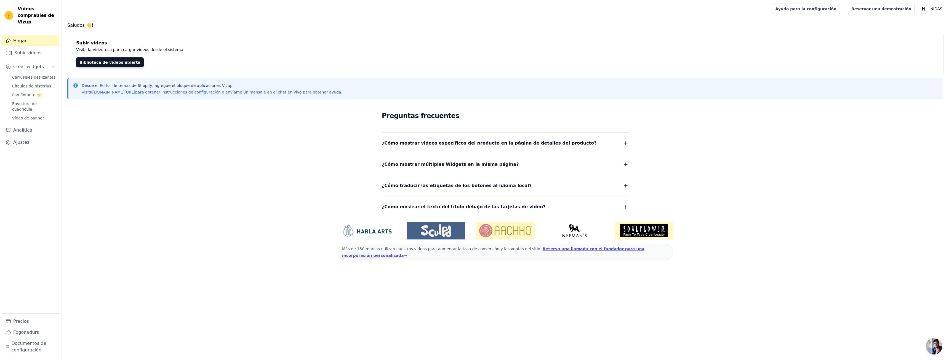
click at [33, 52] on div "Hogar Subir vídeos Crear widgets Carruseles deslizantes Círculos de historias P…" at bounding box center [30, 174] width 57 height 278
click at [32, 50] on font "Subir vídeos" at bounding box center [27, 52] width 27 height 5
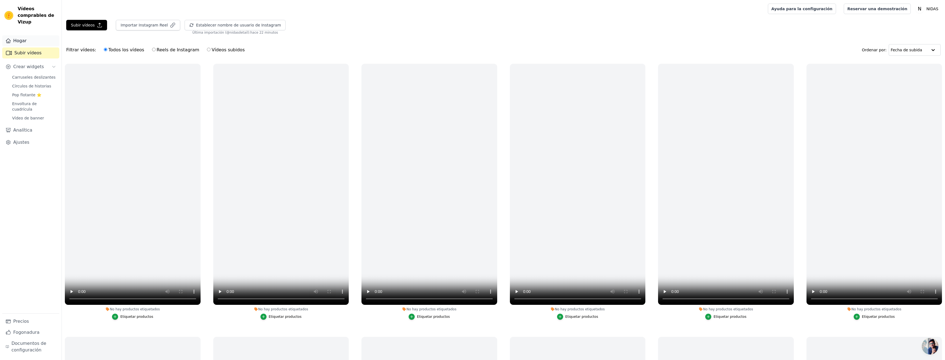
click at [33, 37] on link "Hogar" at bounding box center [30, 40] width 57 height 11
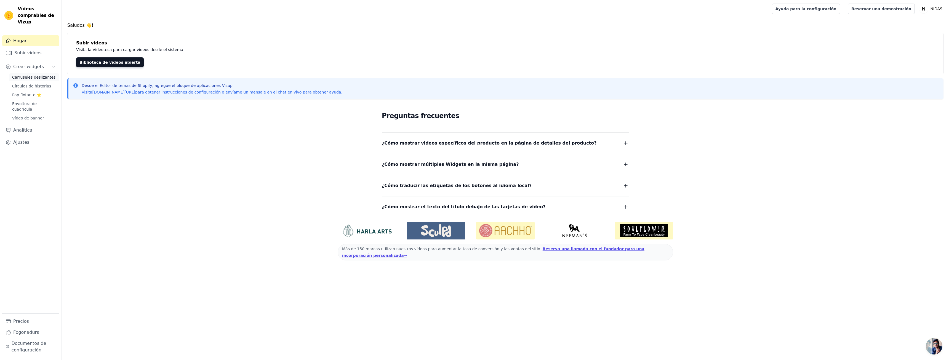
click at [28, 73] on link "Carruseles deslizantes" at bounding box center [34, 77] width 51 height 8
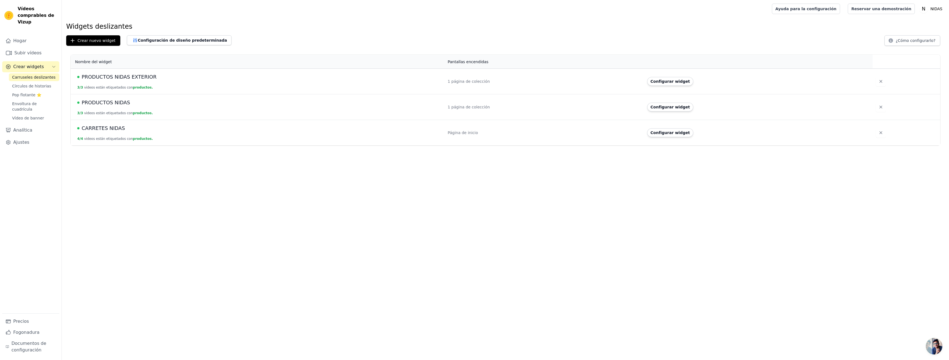
click at [124, 79] on font "PRODUCTOS NIDAS EXTERIOR" at bounding box center [119, 77] width 75 height 6
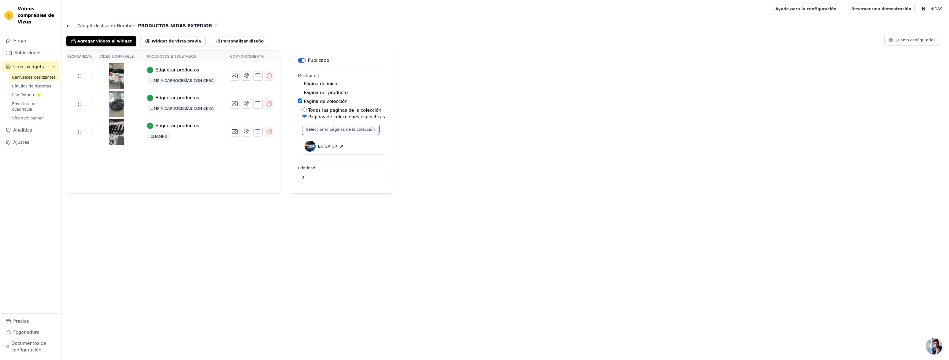
click at [333, 131] on font "Seleccionar páginas de la colección" at bounding box center [340, 129] width 69 height 4
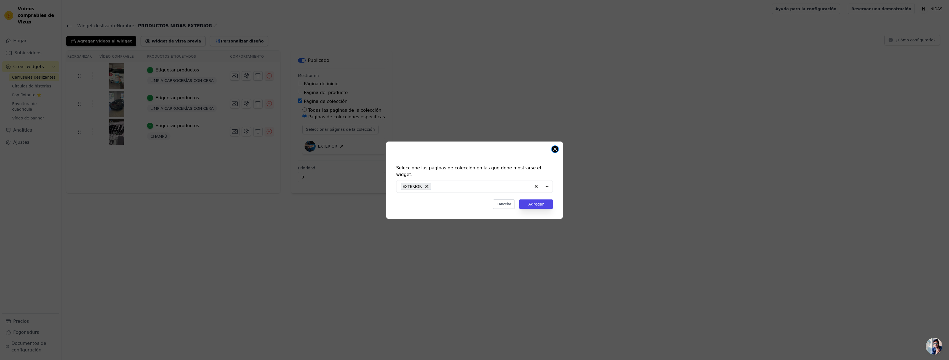
click at [556, 153] on button "Cerrar modal" at bounding box center [555, 149] width 7 height 7
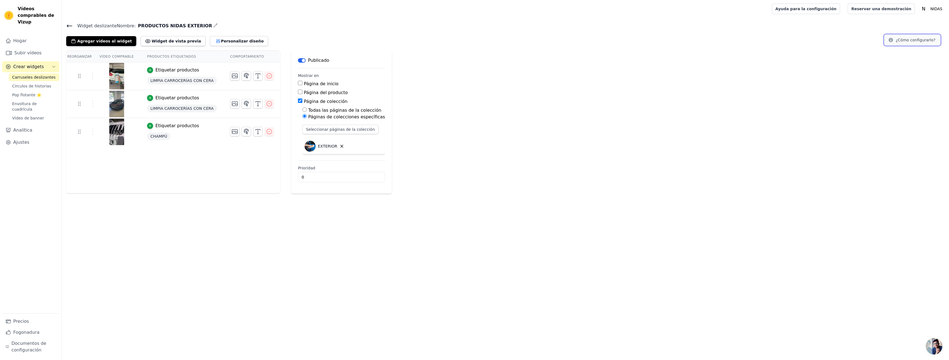
click at [931, 35] on button "¿Cómo configurarlo?" at bounding box center [913, 40] width 56 height 10
click at [339, 146] on icon "button" at bounding box center [341, 146] width 5 height 5
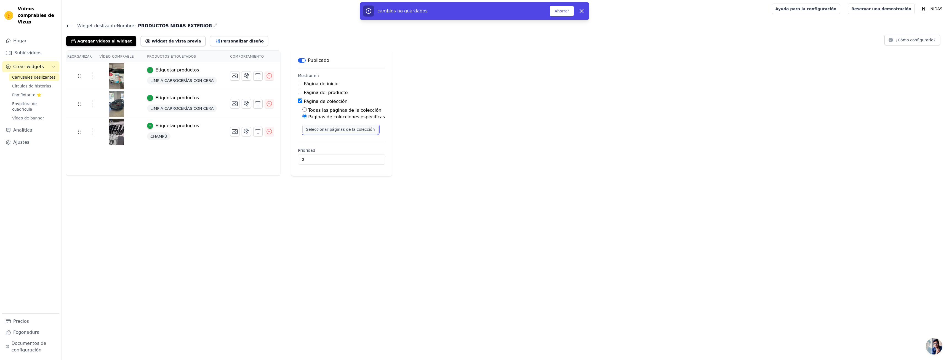
click at [329, 131] on font "Seleccionar páginas de la colección" at bounding box center [340, 129] width 69 height 4
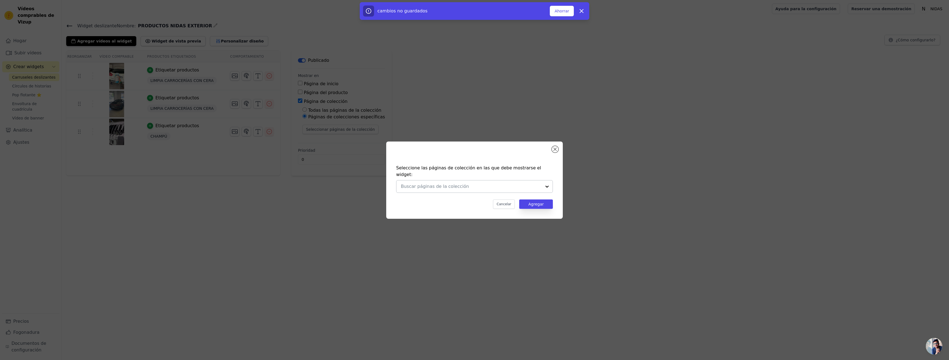
click at [549, 180] on div at bounding box center [547, 186] width 11 height 12
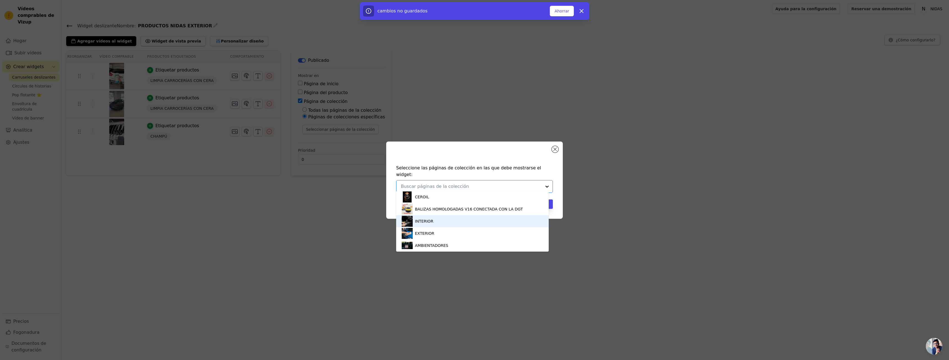
click at [447, 219] on div "INTERIOR" at bounding box center [473, 221] width 142 height 12
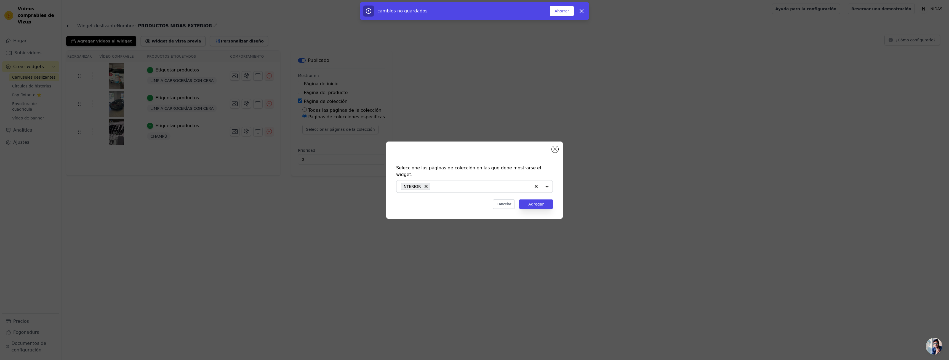
click at [549, 181] on div at bounding box center [542, 186] width 22 height 12
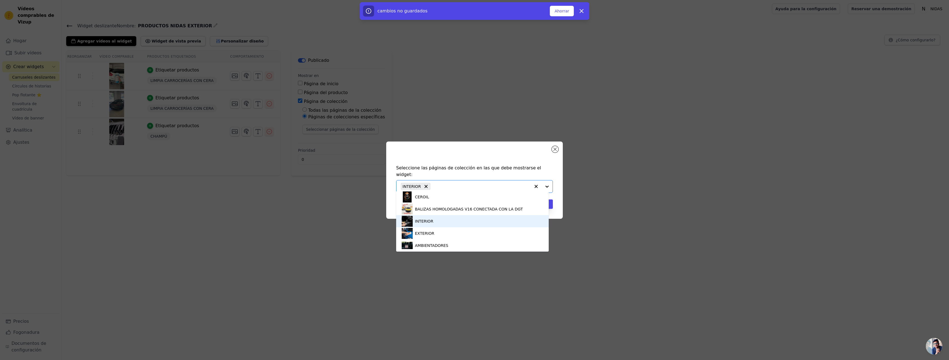
click at [447, 227] on div "INTERIOR" at bounding box center [473, 221] width 142 height 12
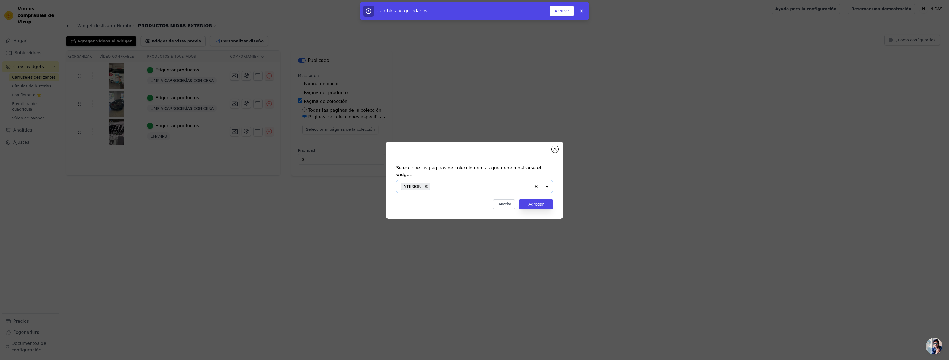
click at [546, 184] on div at bounding box center [542, 186] width 22 height 12
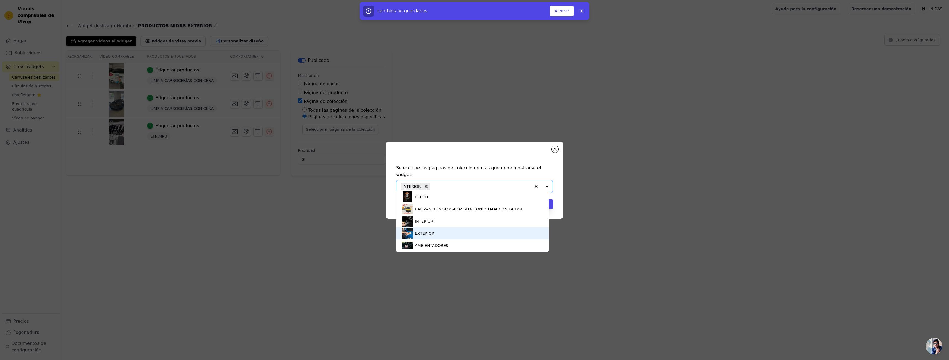
click at [454, 233] on div "EXTERIOR" at bounding box center [473, 233] width 142 height 12
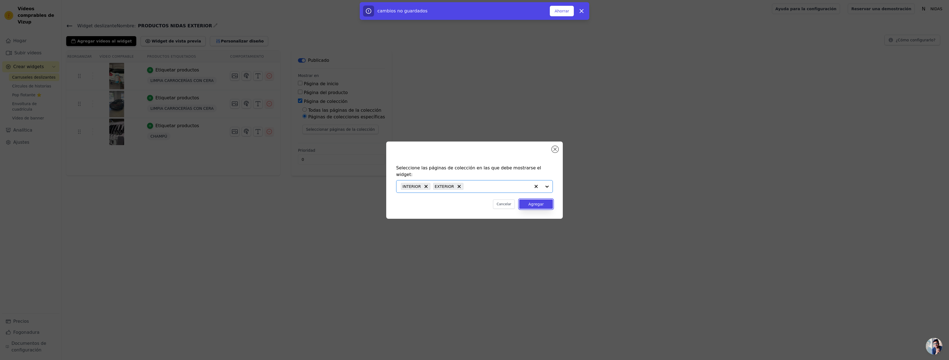
click at [527, 200] on button "Agregar" at bounding box center [536, 204] width 34 height 9
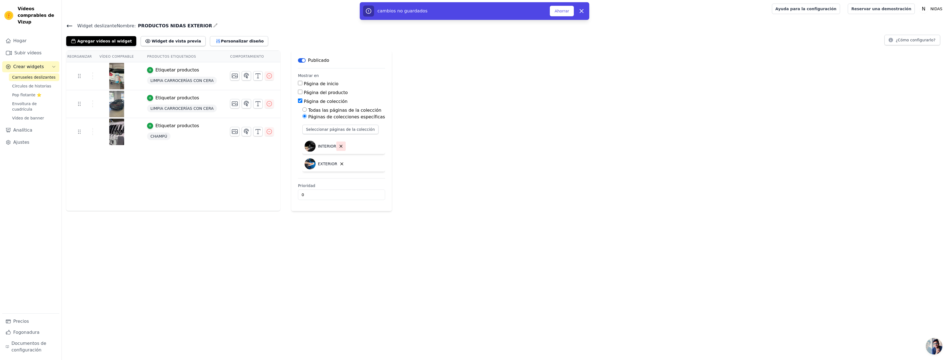
click at [339, 144] on icon "button" at bounding box center [341, 146] width 5 height 5
click at [559, 10] on font "Ahorrar" at bounding box center [562, 11] width 15 height 4
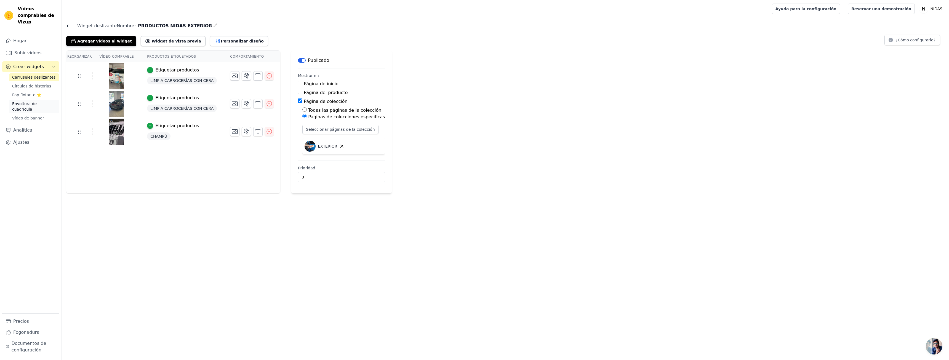
click at [29, 102] on font "Envoltura de cuadrícula" at bounding box center [24, 107] width 25 height 10
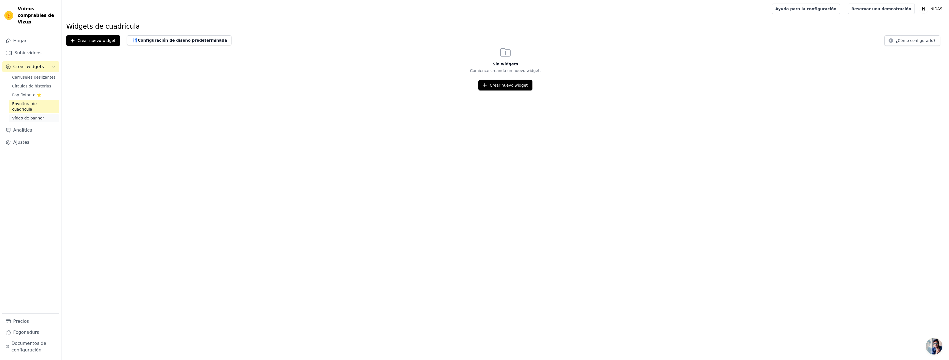
click at [40, 116] on font "Vídeo de banner" at bounding box center [28, 118] width 32 height 4
click at [31, 75] on font "Carruseles deslizantes" at bounding box center [33, 77] width 43 height 4
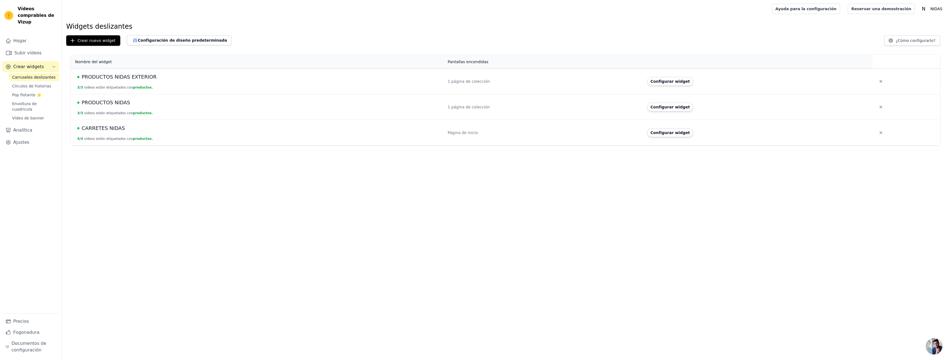
drag, startPoint x: 106, startPoint y: 75, endPoint x: 446, endPoint y: 194, distance: 359.9
click at [435, 145] on html "Vídeos comprables de Vizup Hogar Subir vídeos Crear widgets Carruseles deslizan…" at bounding box center [474, 72] width 949 height 145
click at [25, 318] on font "Precios" at bounding box center [21, 321] width 16 height 7
